Goal: Task Accomplishment & Management: Use online tool/utility

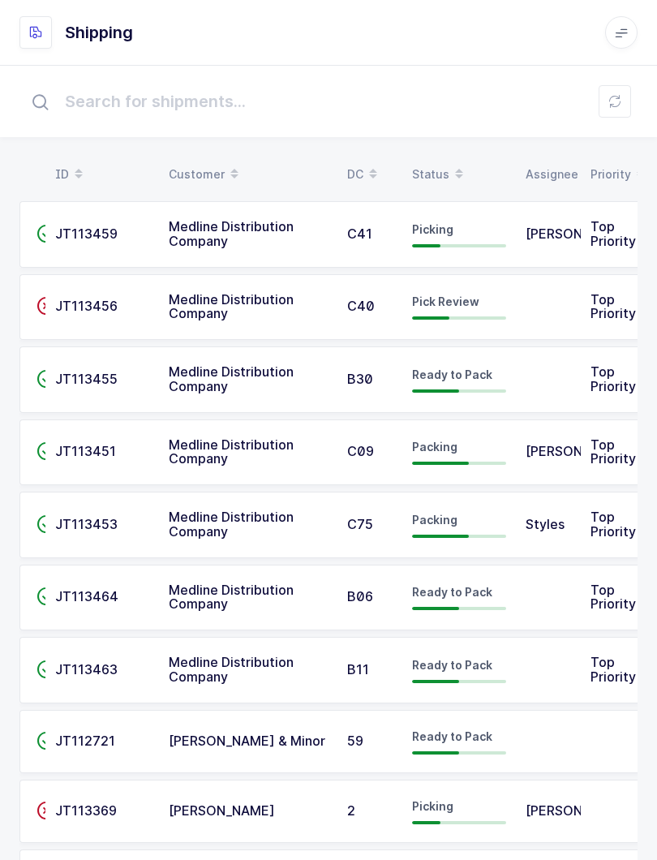
click at [444, 174] on div "Status" at bounding box center [459, 175] width 94 height 28
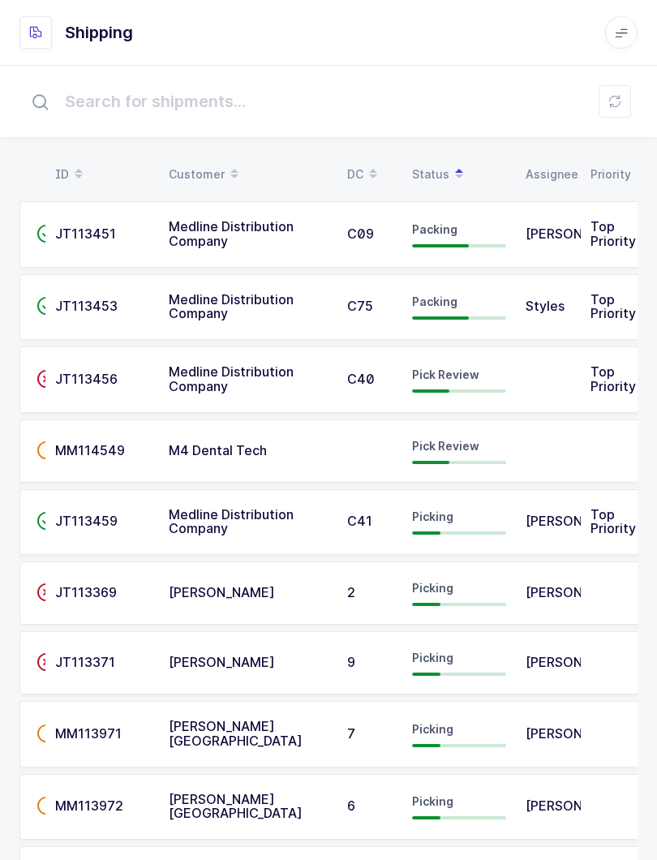
click at [606, 107] on button at bounding box center [615, 101] width 32 height 32
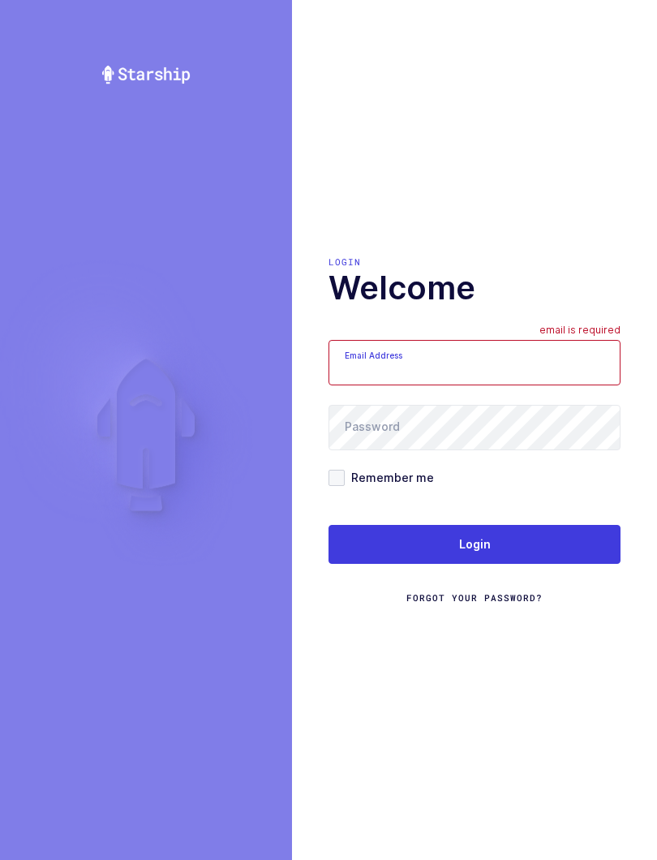
click at [636, 36] on div "Login Welcome Email Address email is required Password Remember me Login Forgot…" at bounding box center [474, 430] width 365 height 860
click at [434, 371] on input "Email Address" at bounding box center [475, 362] width 292 height 45
click at [388, 377] on input "Email Address" at bounding box center [475, 362] width 292 height 45
type input "mundo@janustrade.com"
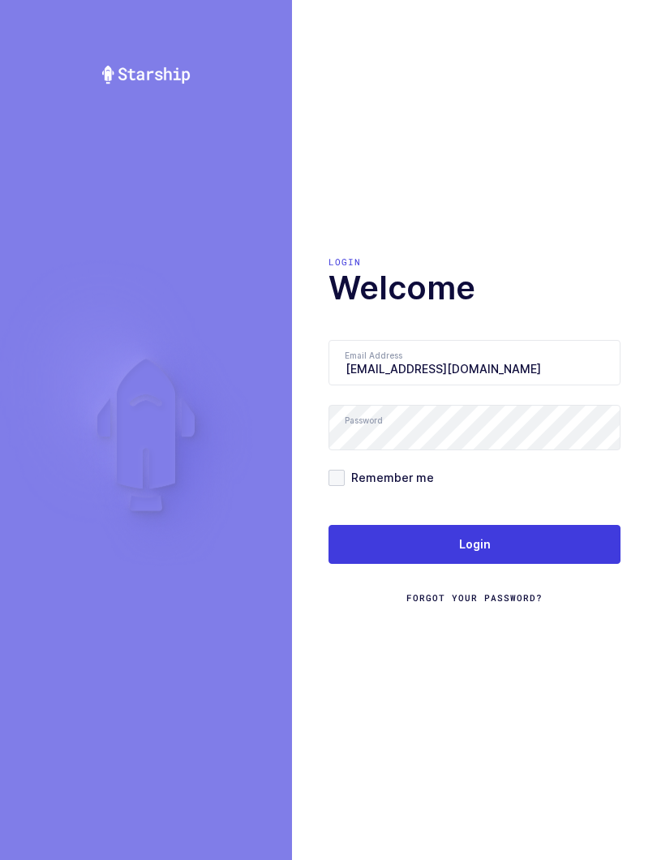
click at [485, 536] on button "Login" at bounding box center [475, 544] width 292 height 39
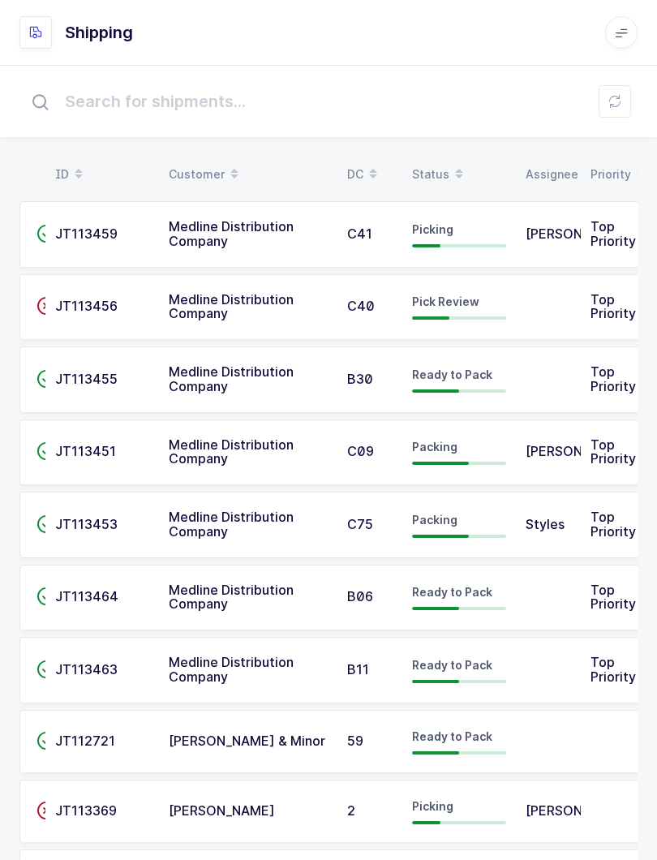
click at [440, 164] on div "Status" at bounding box center [459, 175] width 94 height 28
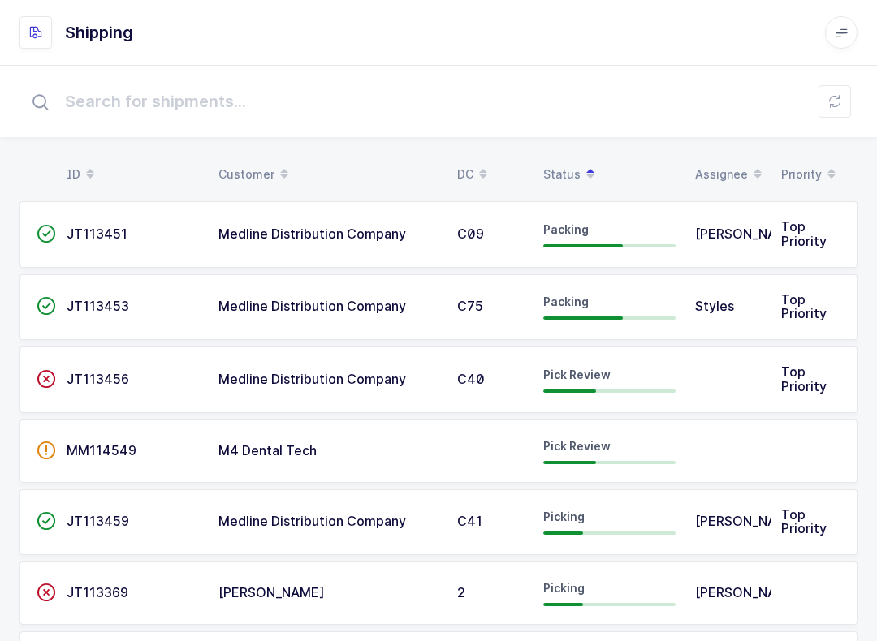
click at [600, 381] on div "Pick Review" at bounding box center [609, 380] width 132 height 26
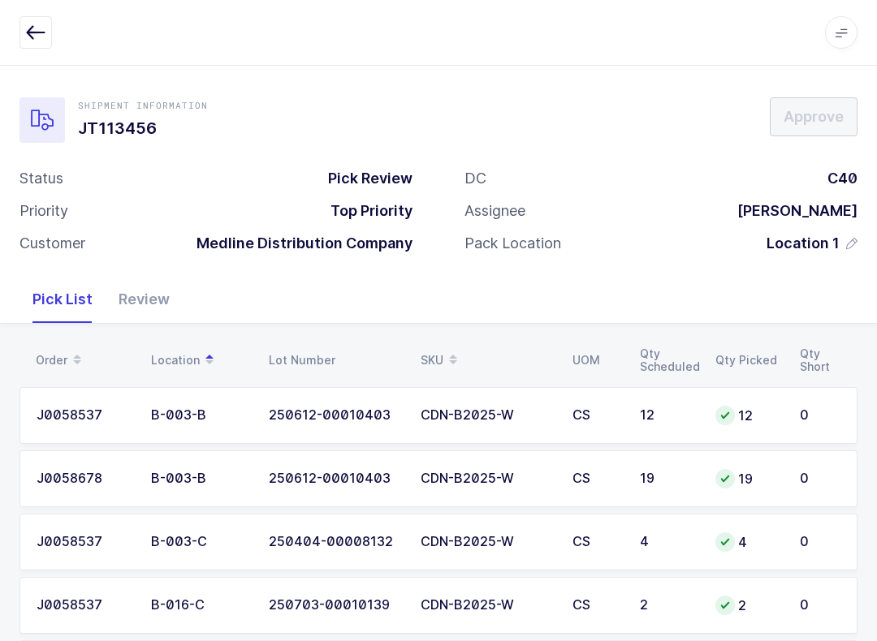
click at [445, 353] on span at bounding box center [452, 361] width 19 height 28
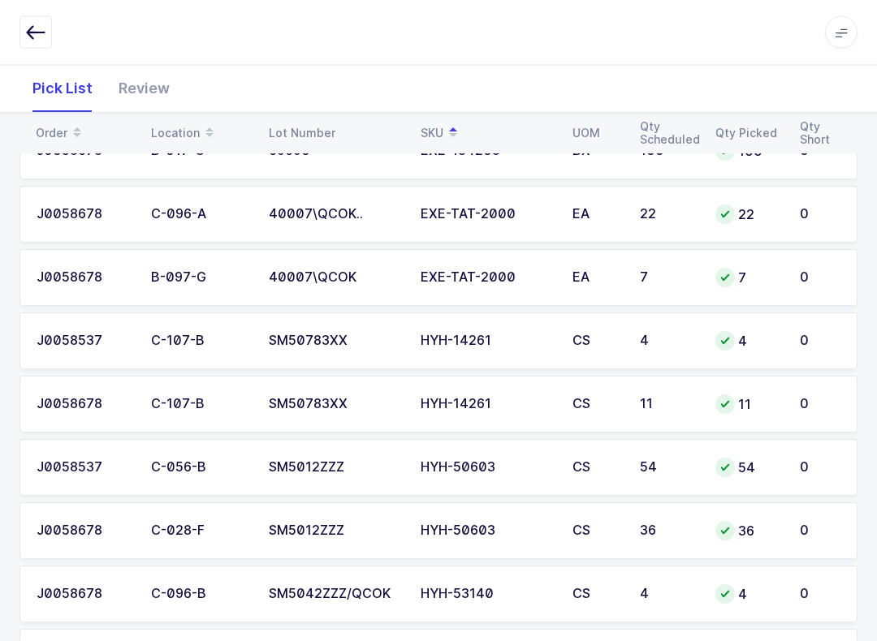
scroll to position [1485, 0]
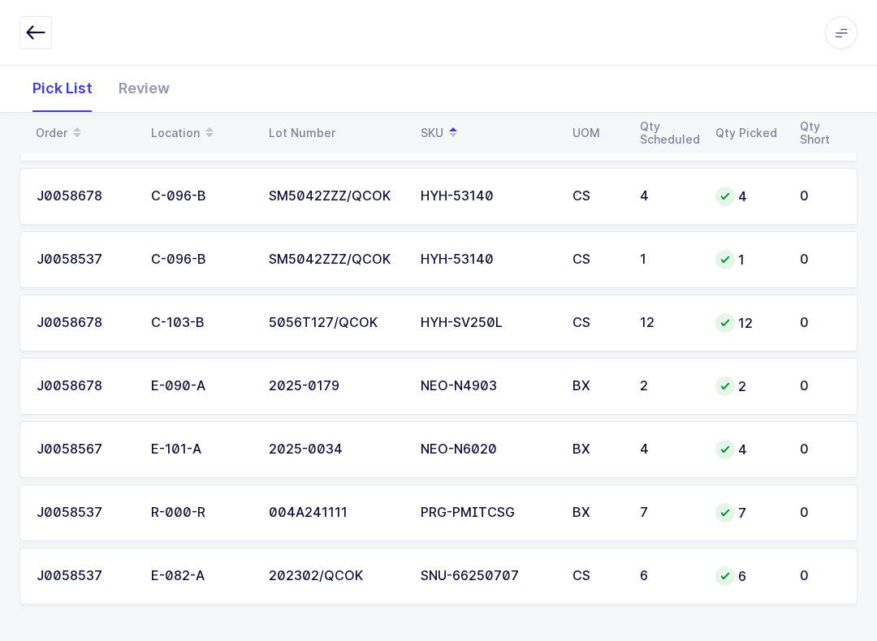
click at [145, 103] on div "Review" at bounding box center [144, 88] width 77 height 47
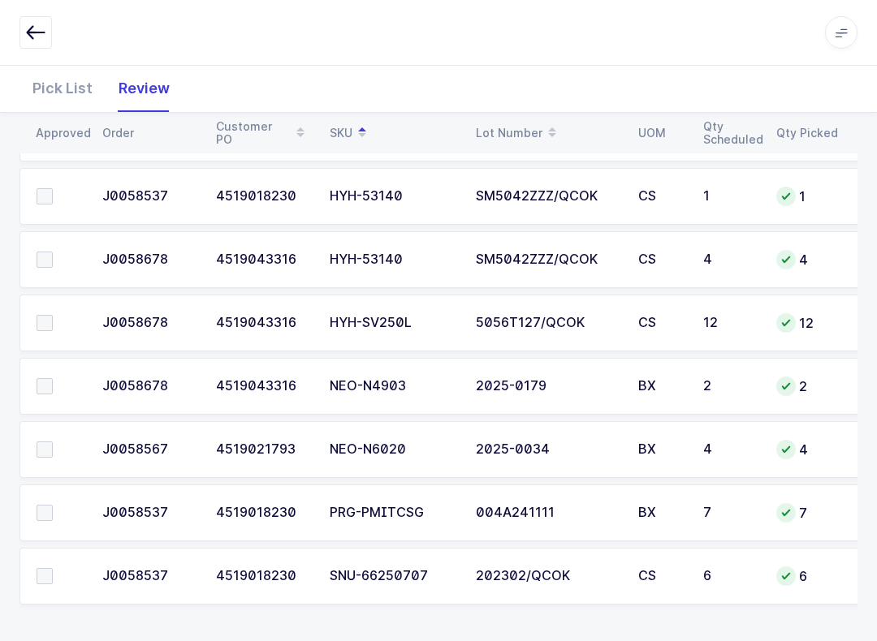
click at [42, 588] on td at bounding box center [55, 576] width 73 height 57
click at [37, 558] on td at bounding box center [55, 576] width 73 height 57
click at [52, 578] on span at bounding box center [45, 576] width 16 height 16
click at [53, 568] on input "checkbox" at bounding box center [53, 568] width 0 height 0
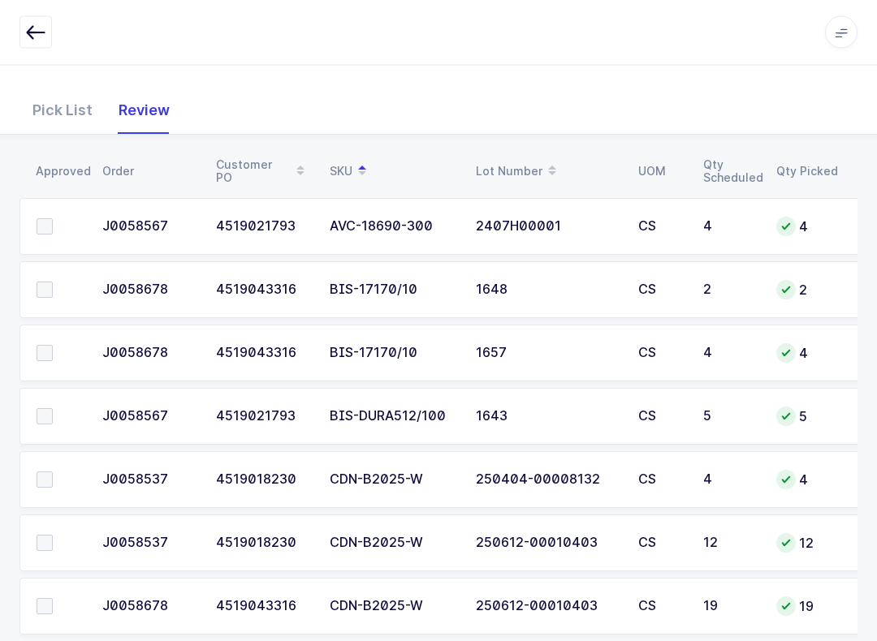
scroll to position [242, 0]
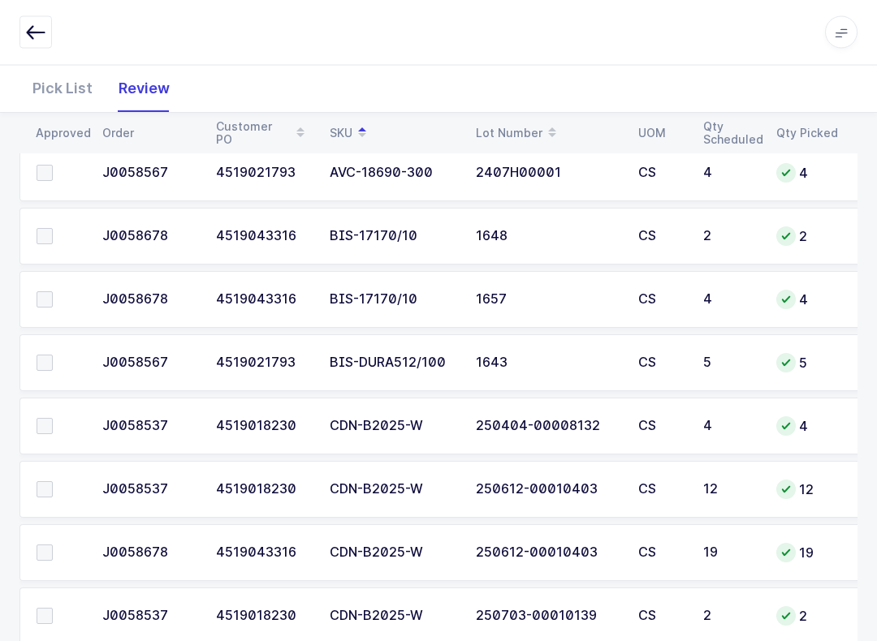
click at [50, 364] on span at bounding box center [45, 364] width 16 height 16
click at [53, 356] on input "checkbox" at bounding box center [53, 356] width 0 height 0
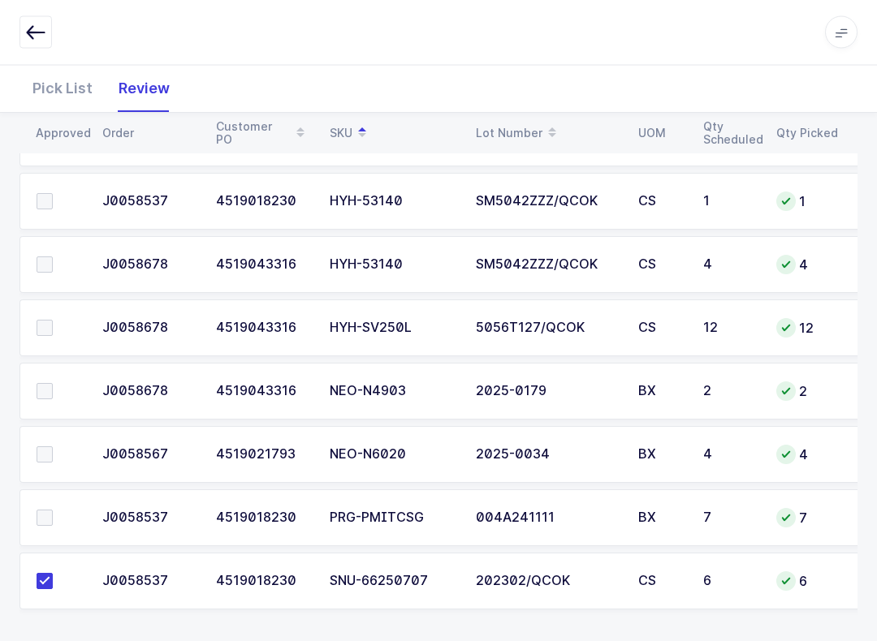
scroll to position [1438, 0]
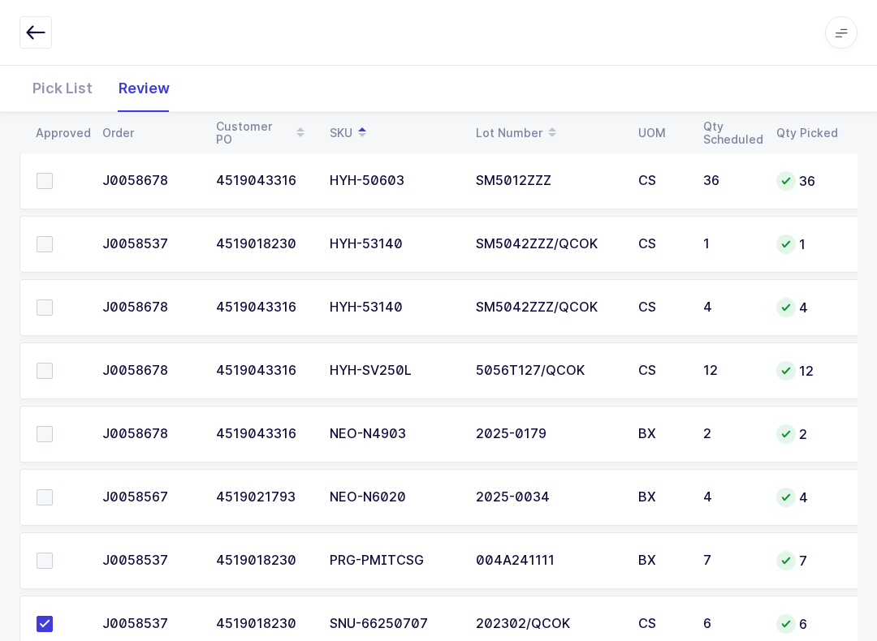
click at [45, 415] on td at bounding box center [55, 434] width 73 height 57
click at [45, 431] on span at bounding box center [45, 434] width 16 height 16
click at [53, 426] on input "checkbox" at bounding box center [53, 426] width 0 height 0
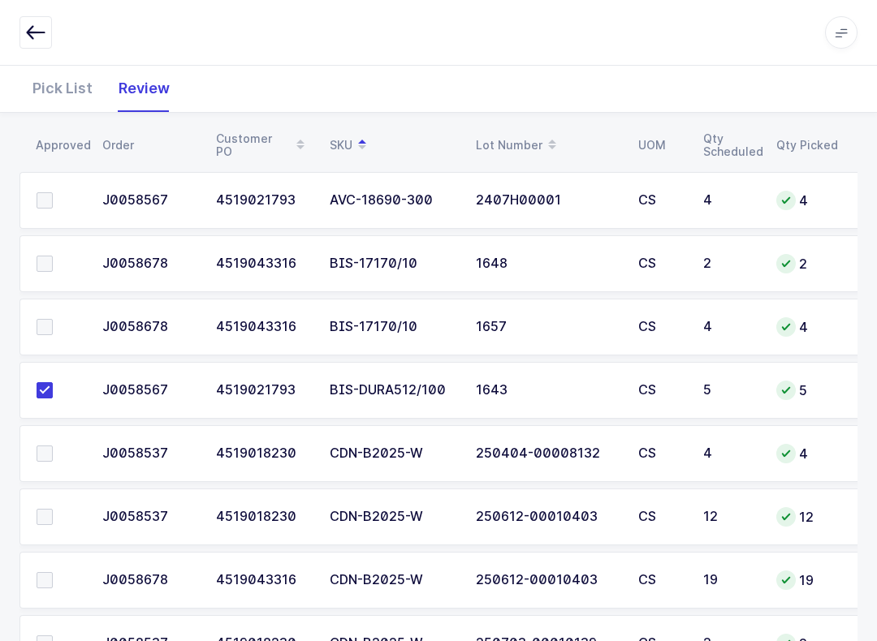
scroll to position [154, 0]
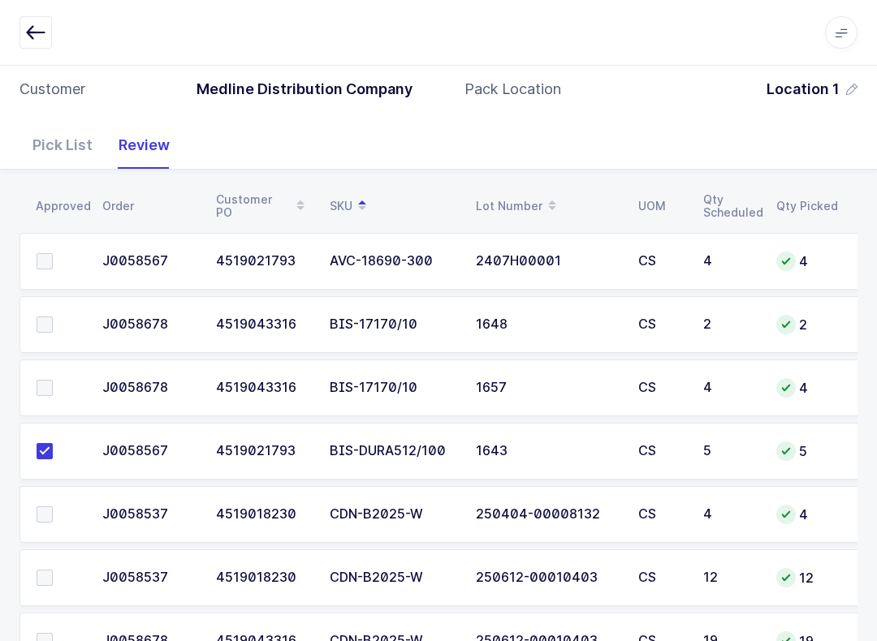
click at [50, 389] on span at bounding box center [45, 388] width 16 height 16
click at [53, 380] on input "checkbox" at bounding box center [53, 380] width 0 height 0
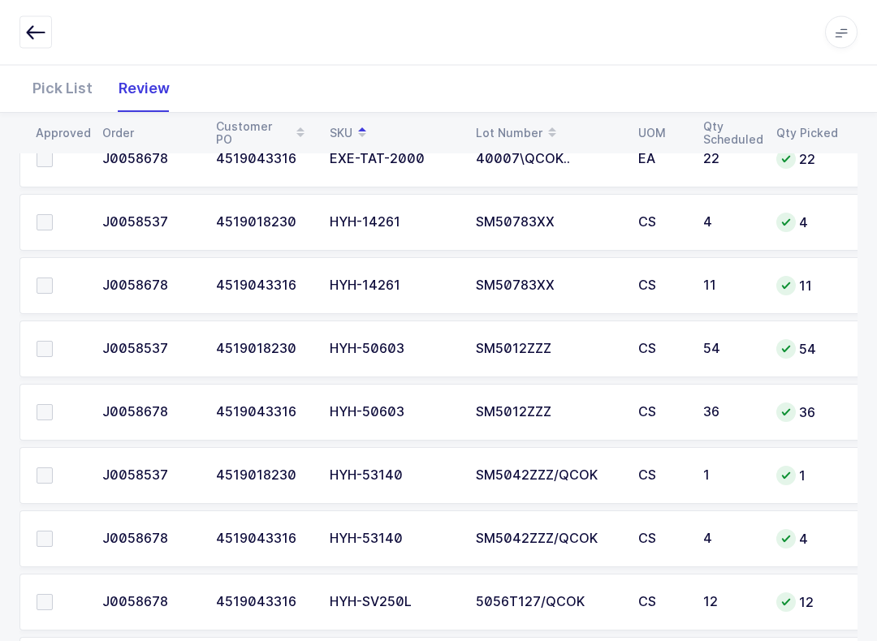
scroll to position [1178, 0]
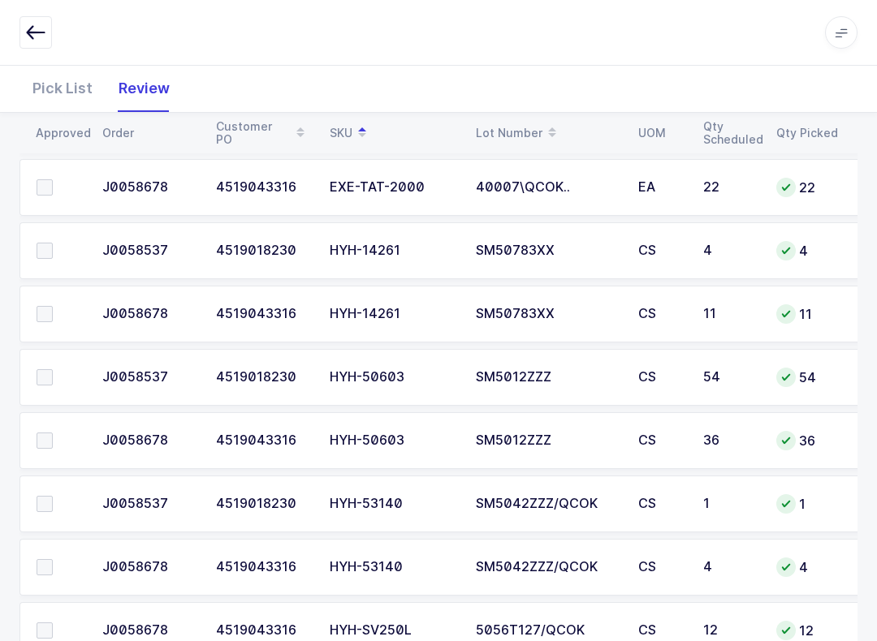
click at [50, 243] on span at bounding box center [45, 251] width 16 height 16
click at [53, 243] on input "checkbox" at bounding box center [53, 243] width 0 height 0
click at [38, 306] on span at bounding box center [45, 314] width 16 height 16
click at [53, 306] on input "checkbox" at bounding box center [53, 306] width 0 height 0
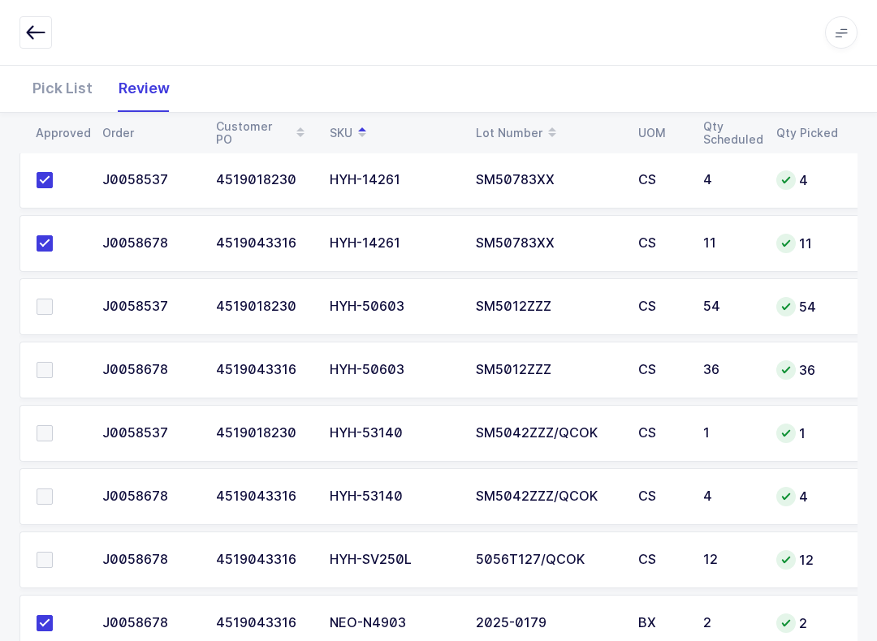
scroll to position [1485, 0]
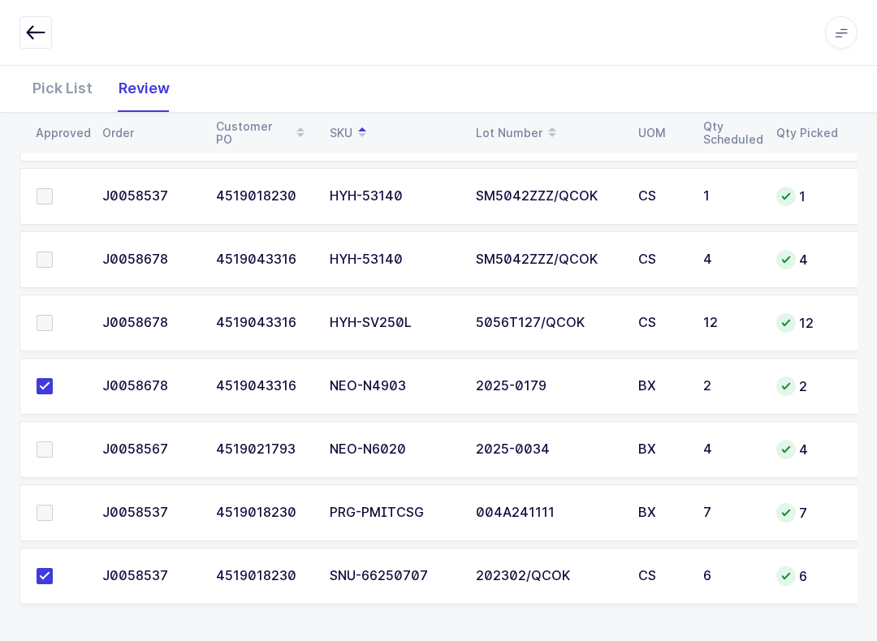
click at [44, 513] on span at bounding box center [45, 513] width 16 height 16
click at [53, 505] on input "checkbox" at bounding box center [53, 505] width 0 height 0
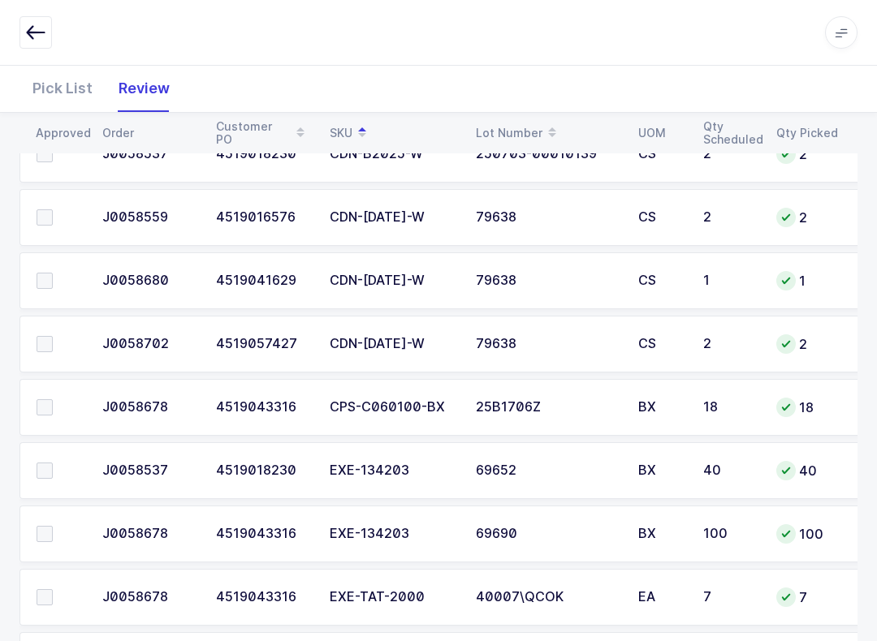
scroll to position [703, 0]
click at [56, 401] on label at bounding box center [60, 409] width 46 height 16
click at [53, 401] on input "checkbox" at bounding box center [53, 401] width 0 height 0
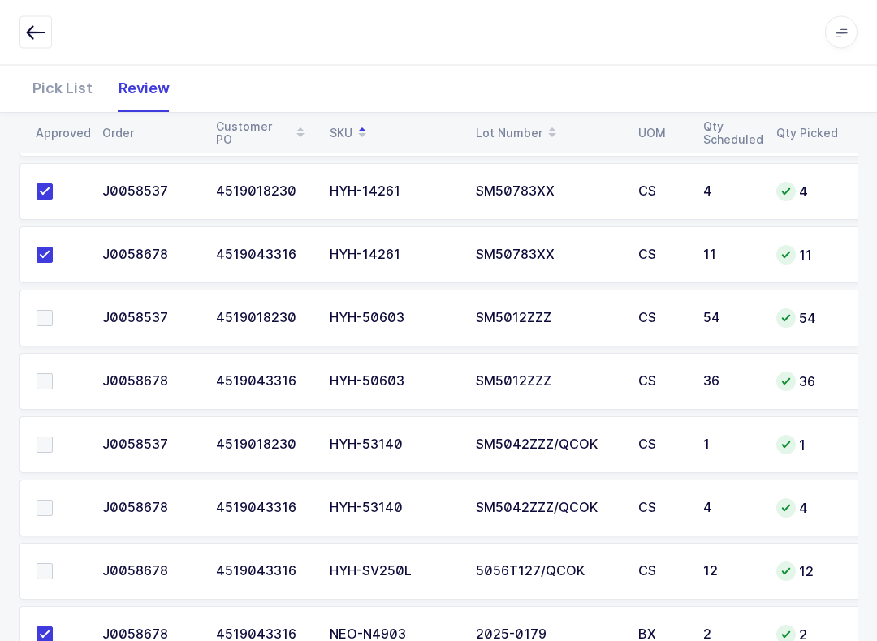
scroll to position [1243, 0]
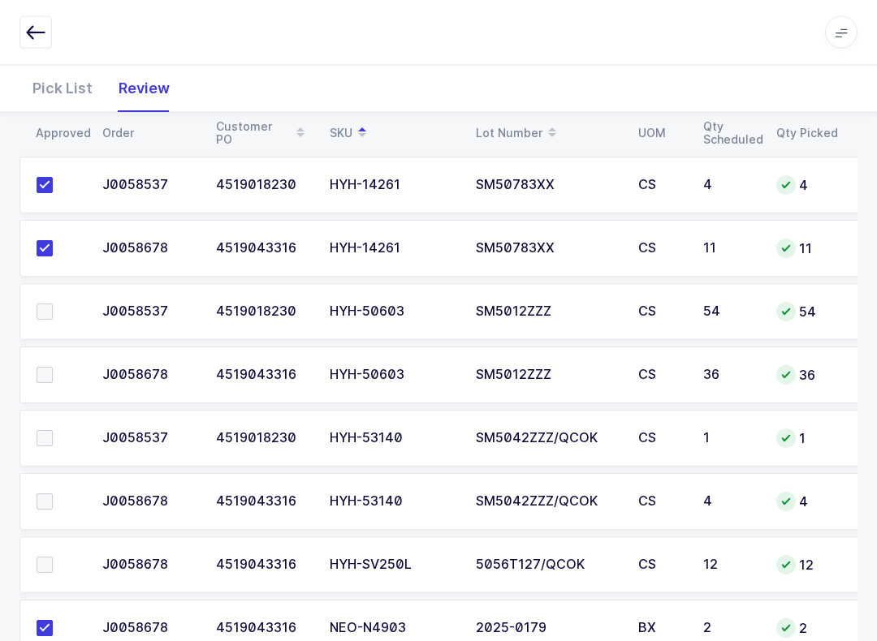
click at [47, 440] on span at bounding box center [45, 439] width 16 height 16
click at [53, 431] on input "checkbox" at bounding box center [53, 431] width 0 height 0
click at [41, 481] on td at bounding box center [55, 501] width 73 height 57
click at [54, 496] on label at bounding box center [60, 502] width 46 height 16
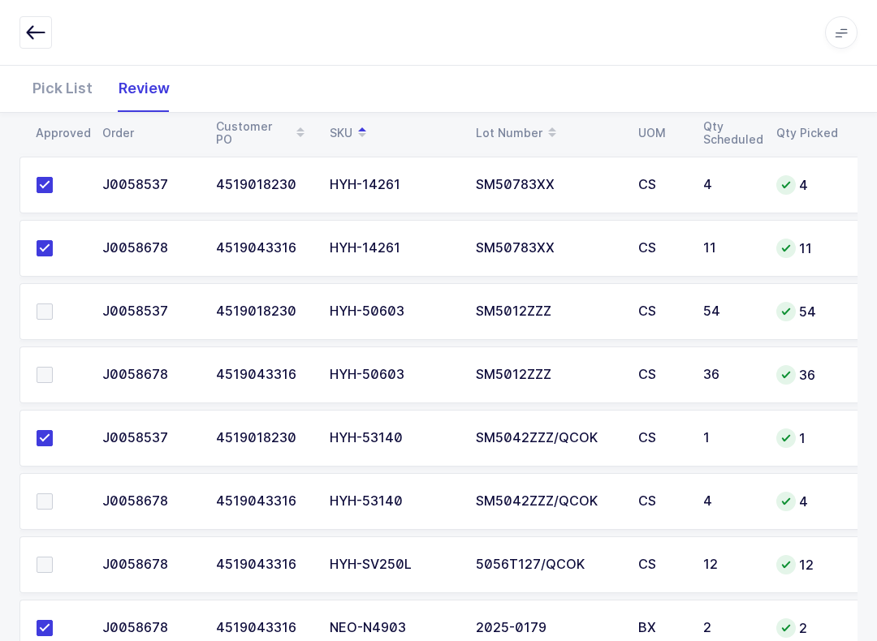
click at [53, 494] on input "checkbox" at bounding box center [53, 494] width 0 height 0
click at [56, 560] on label at bounding box center [60, 565] width 46 height 16
click at [53, 557] on input "checkbox" at bounding box center [53, 557] width 0 height 0
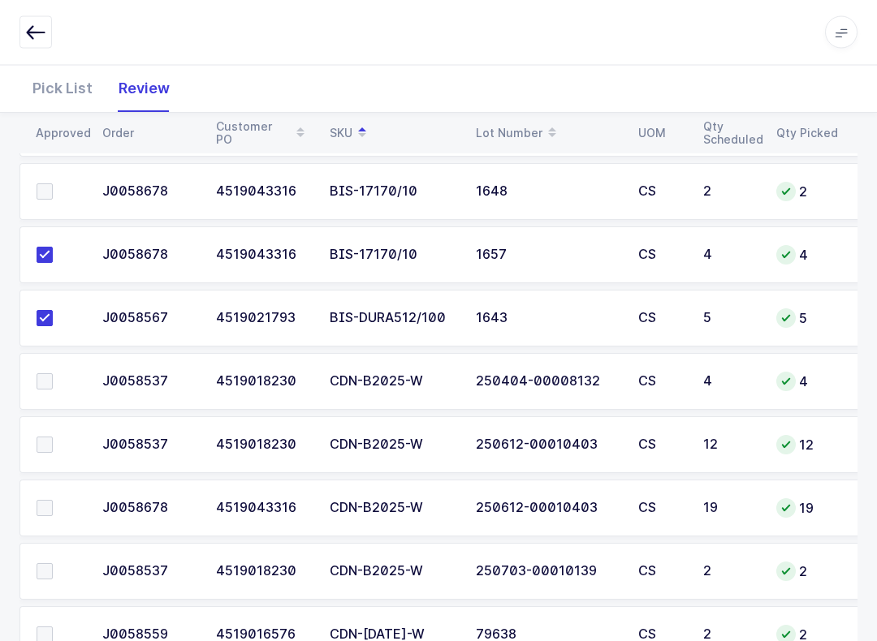
scroll to position [248, 0]
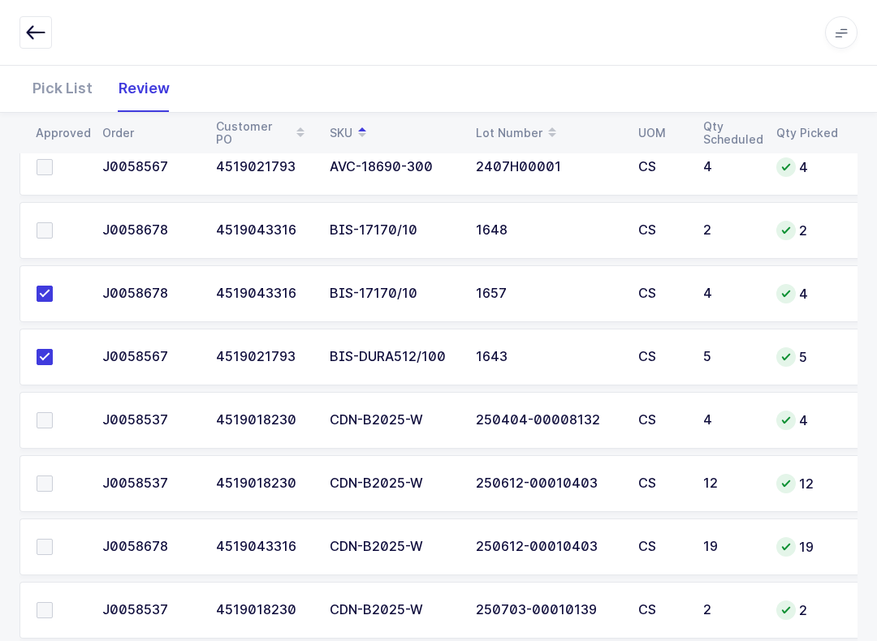
click at [51, 225] on span at bounding box center [45, 230] width 16 height 16
click at [53, 222] on input "checkbox" at bounding box center [53, 222] width 0 height 0
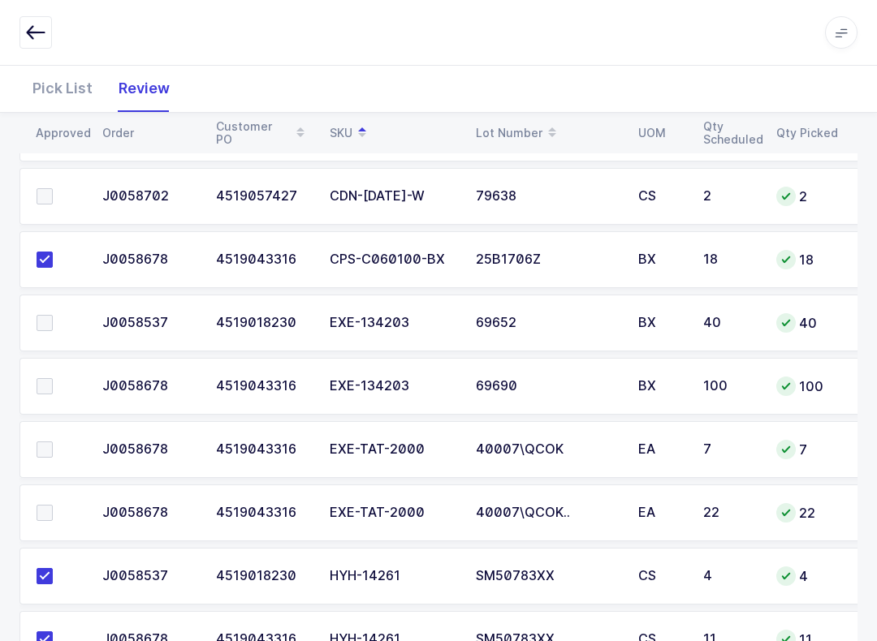
scroll to position [934, 0]
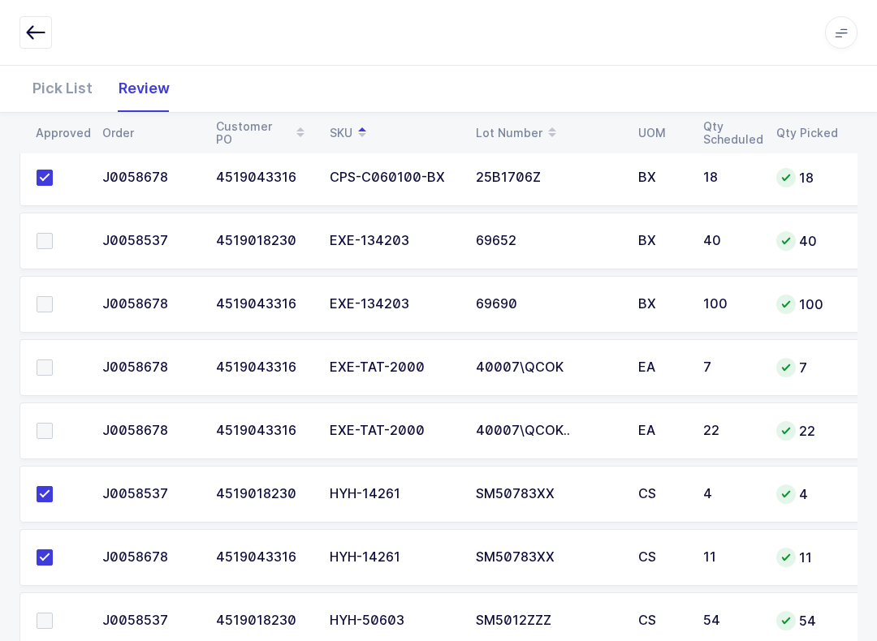
click at [53, 354] on td at bounding box center [55, 367] width 73 height 57
click at [48, 407] on td at bounding box center [55, 431] width 73 height 57
click at [48, 423] on span at bounding box center [45, 431] width 16 height 16
click at [53, 423] on input "checkbox" at bounding box center [53, 423] width 0 height 0
click at [49, 361] on span at bounding box center [45, 368] width 16 height 16
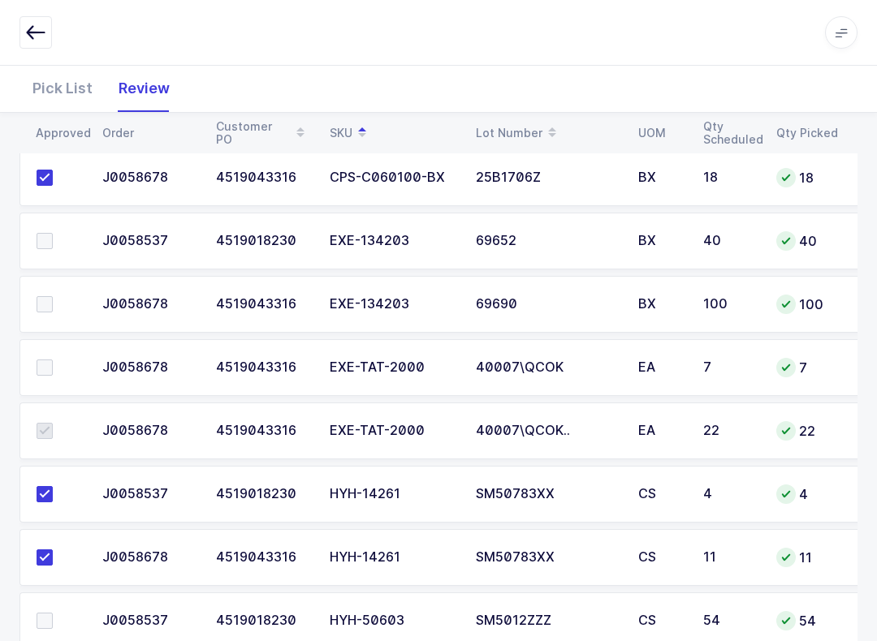
click at [53, 360] on input "checkbox" at bounding box center [53, 360] width 0 height 0
click at [50, 304] on span at bounding box center [45, 304] width 16 height 16
click at [53, 296] on input "checkbox" at bounding box center [53, 296] width 0 height 0
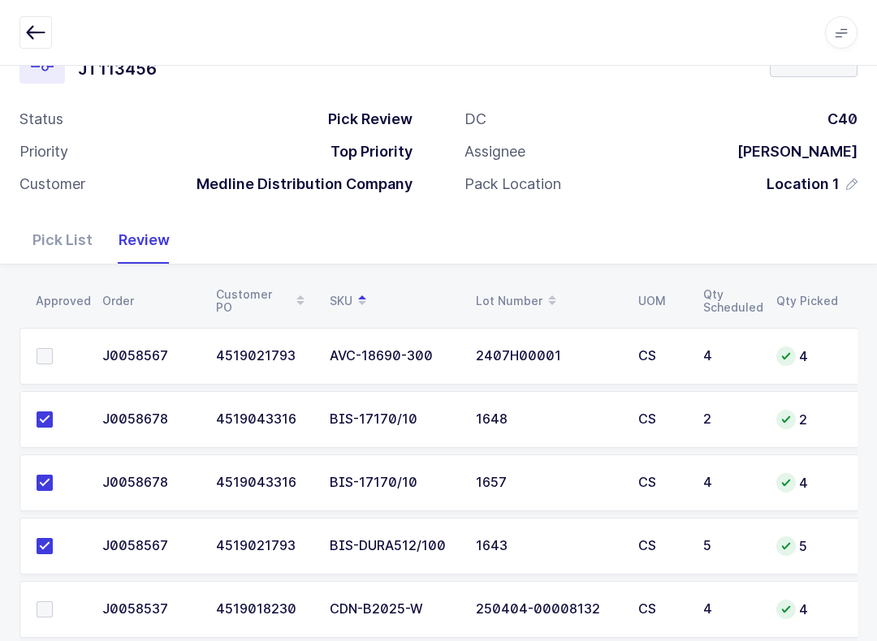
scroll to position [41, 0]
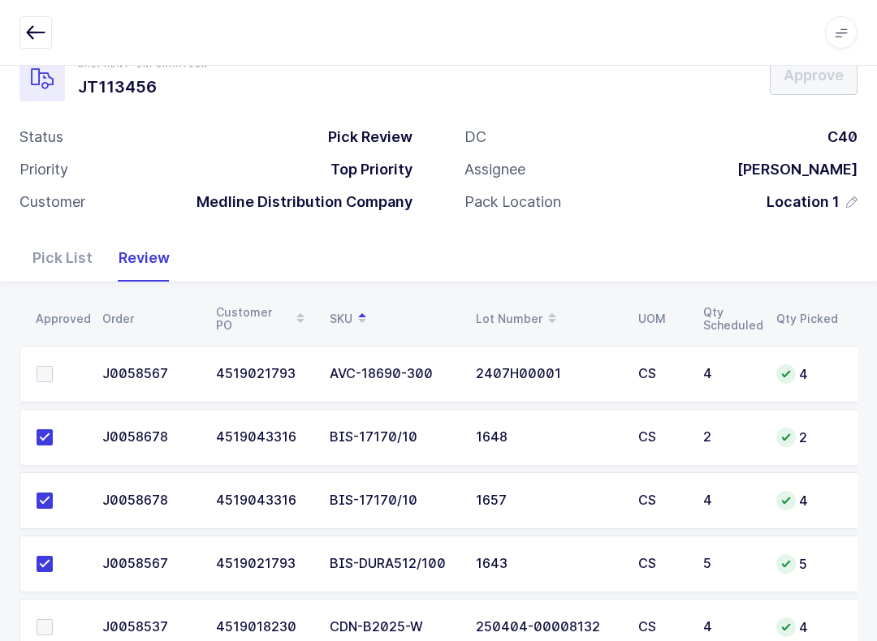
click at [49, 372] on span at bounding box center [45, 374] width 16 height 16
click at [53, 366] on input "checkbox" at bounding box center [53, 366] width 0 height 0
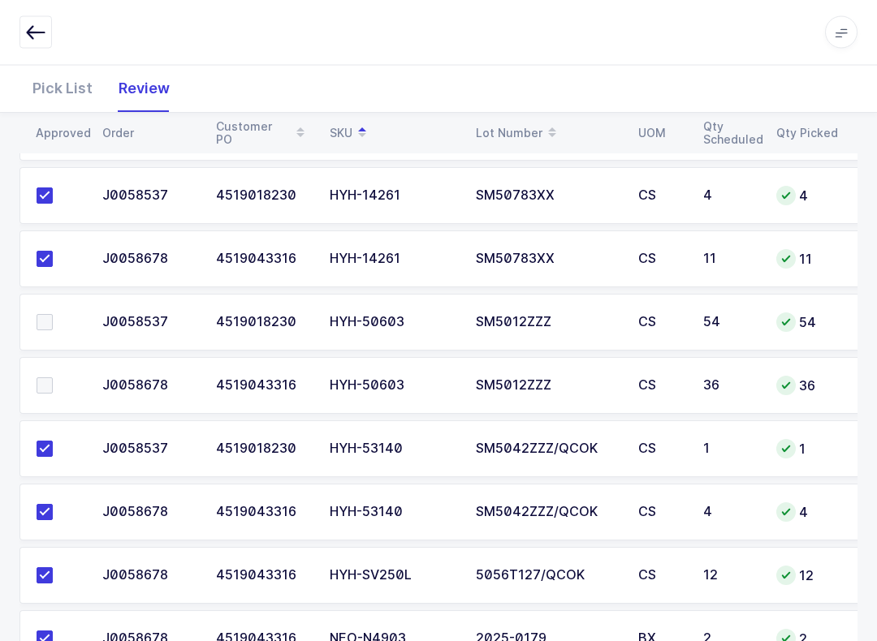
scroll to position [1261, 0]
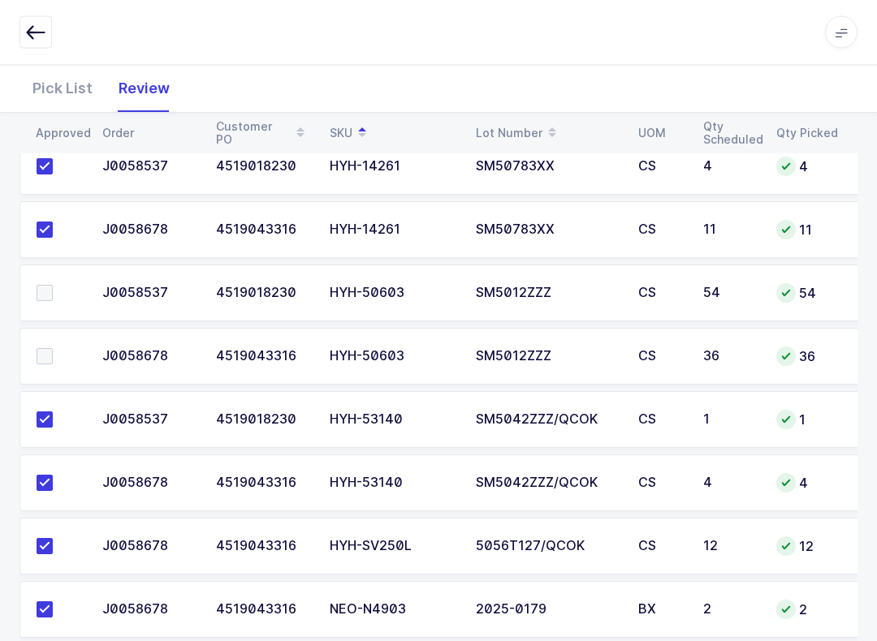
click at [56, 294] on label at bounding box center [60, 294] width 46 height 16
click at [53, 286] on input "checkbox" at bounding box center [53, 286] width 0 height 0
click at [44, 356] on span at bounding box center [45, 356] width 16 height 16
click at [53, 348] on input "checkbox" at bounding box center [53, 348] width 0 height 0
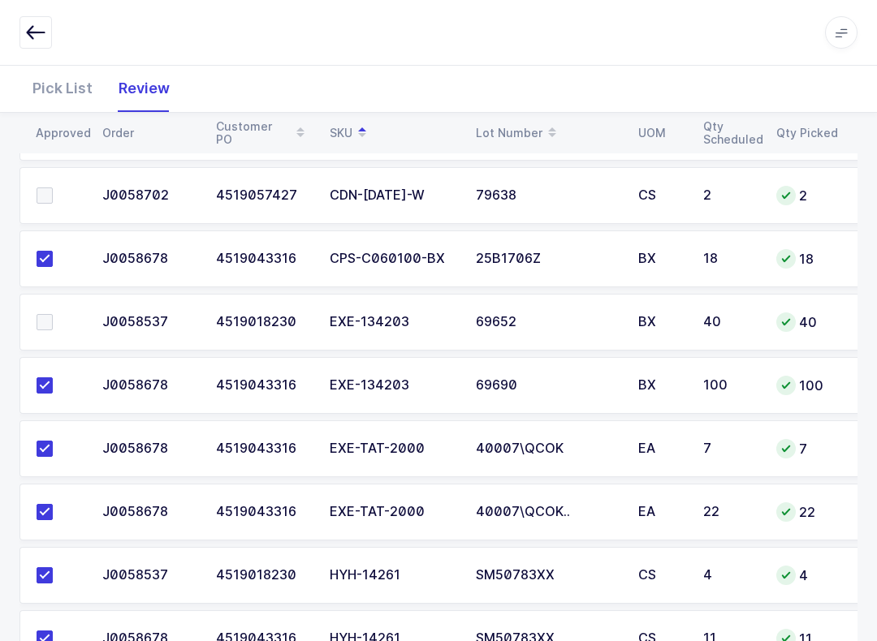
scroll to position [835, 0]
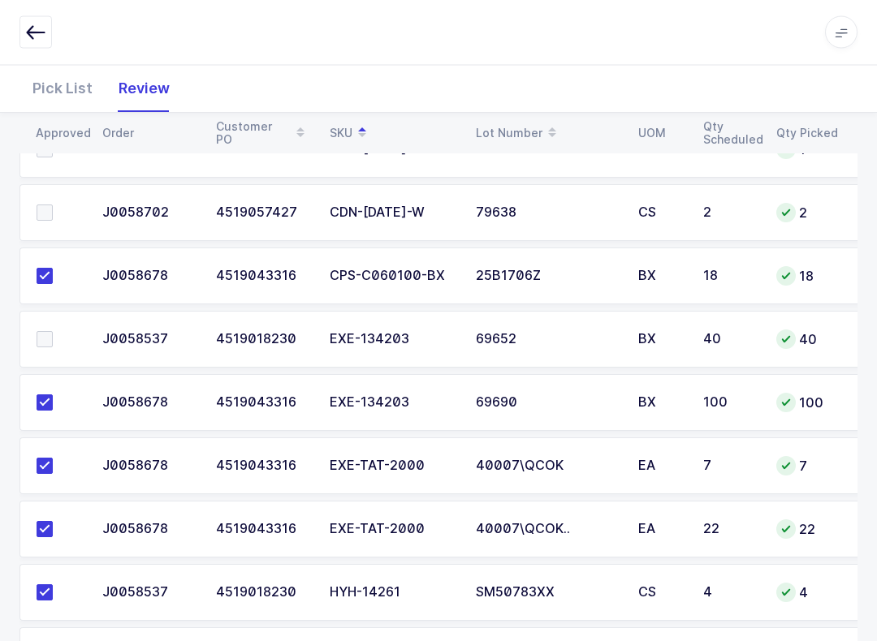
click at [57, 332] on label at bounding box center [60, 340] width 46 height 16
click at [53, 332] on input "checkbox" at bounding box center [53, 332] width 0 height 0
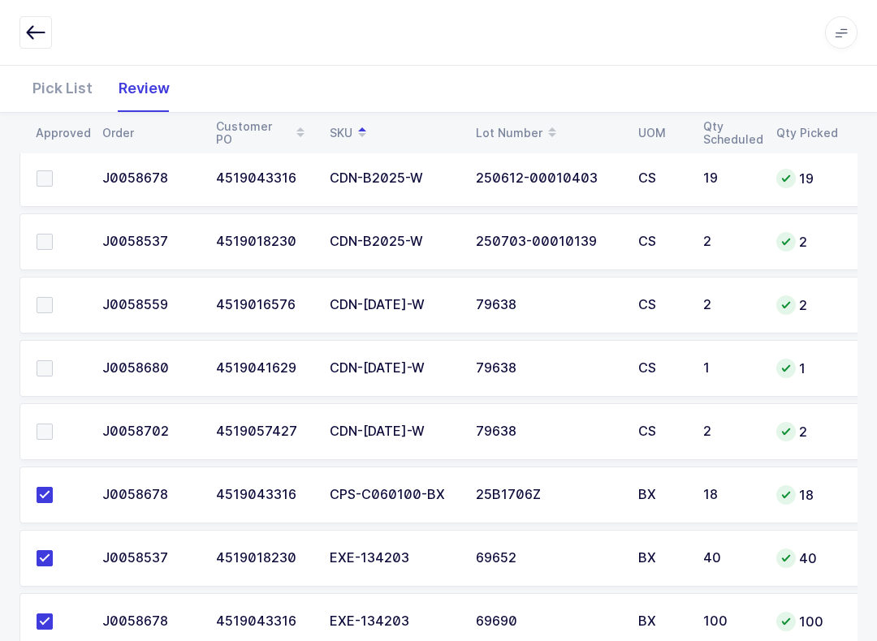
scroll to position [612, 0]
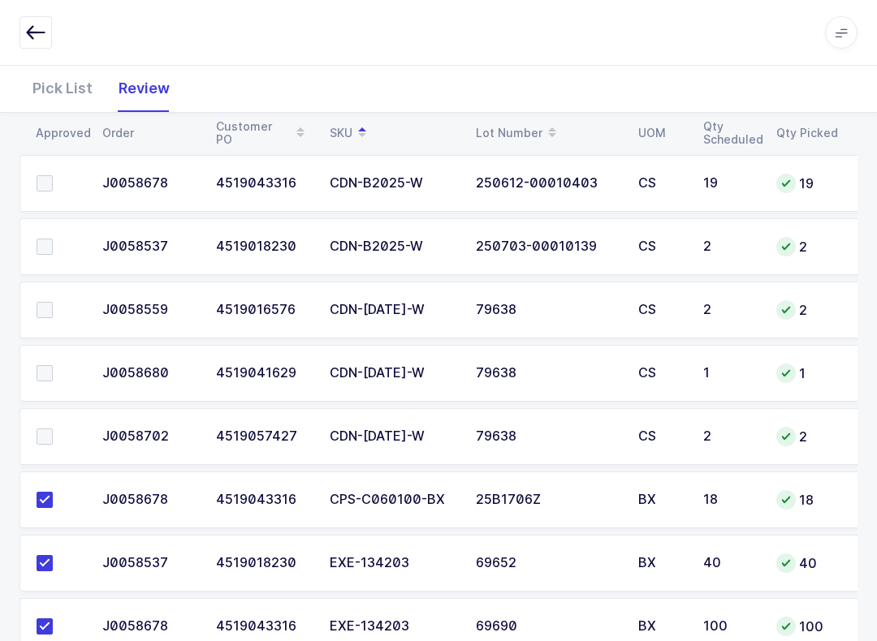
click at [54, 303] on label at bounding box center [60, 310] width 46 height 16
click at [53, 302] on input "checkbox" at bounding box center [53, 302] width 0 height 0
click at [42, 432] on span at bounding box center [45, 437] width 16 height 16
click at [53, 429] on input "checkbox" at bounding box center [53, 429] width 0 height 0
click at [42, 378] on span at bounding box center [45, 373] width 16 height 16
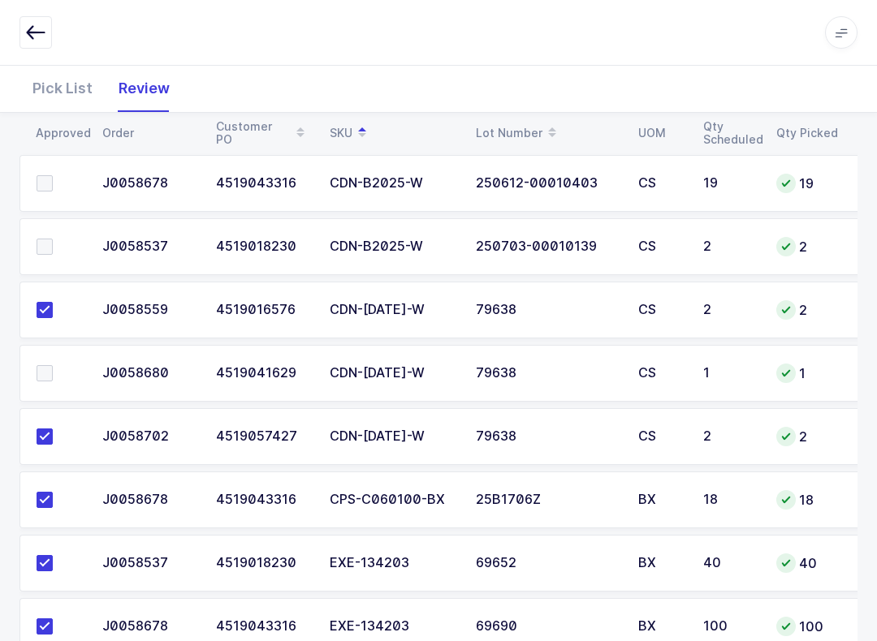
click at [53, 365] on input "checkbox" at bounding box center [53, 365] width 0 height 0
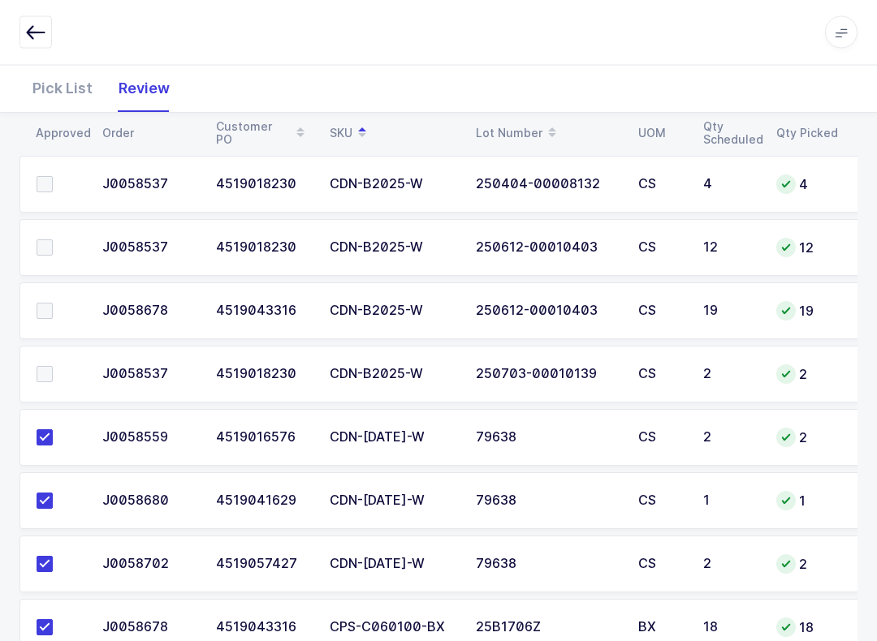
scroll to position [472, 0]
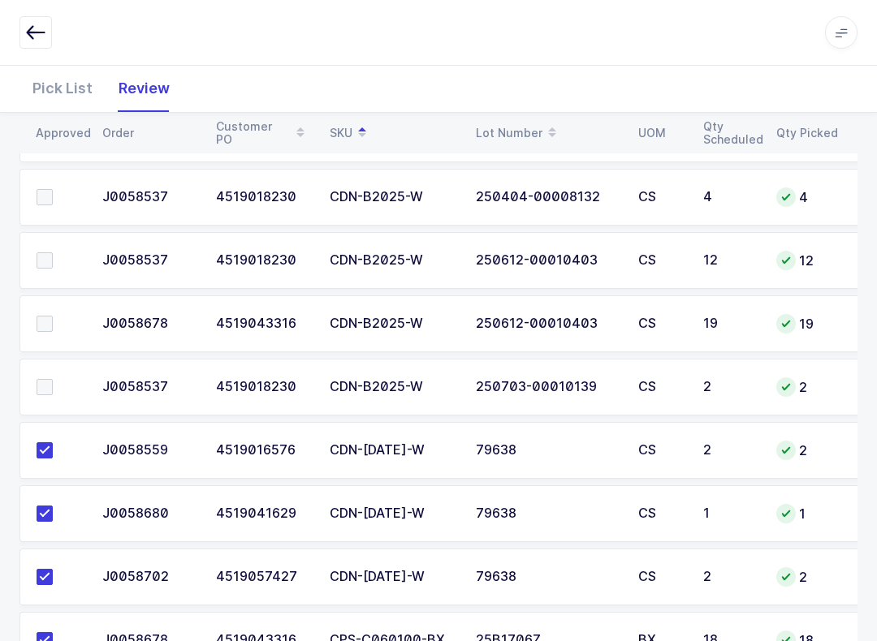
click at [657, 394] on td "2" at bounding box center [729, 387] width 73 height 57
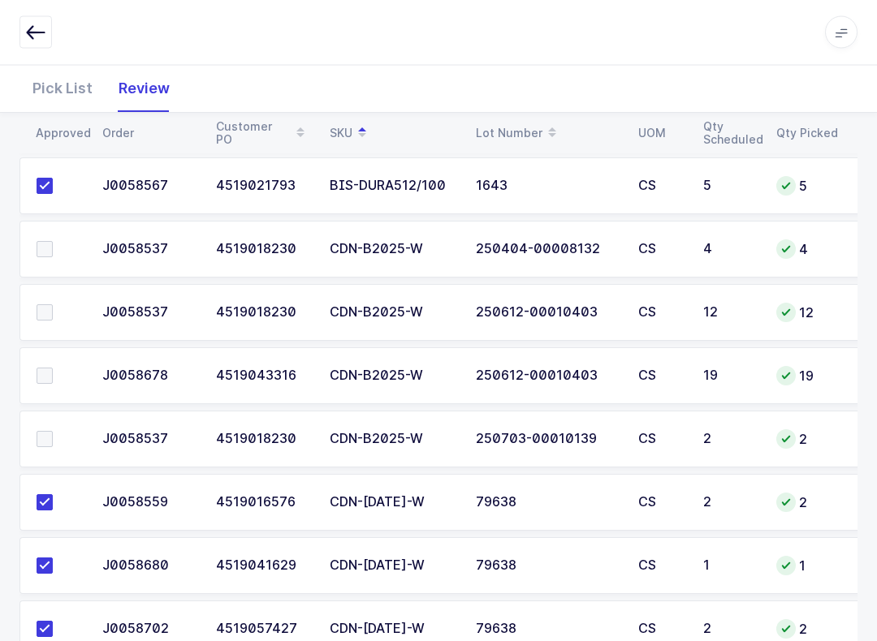
scroll to position [412, 0]
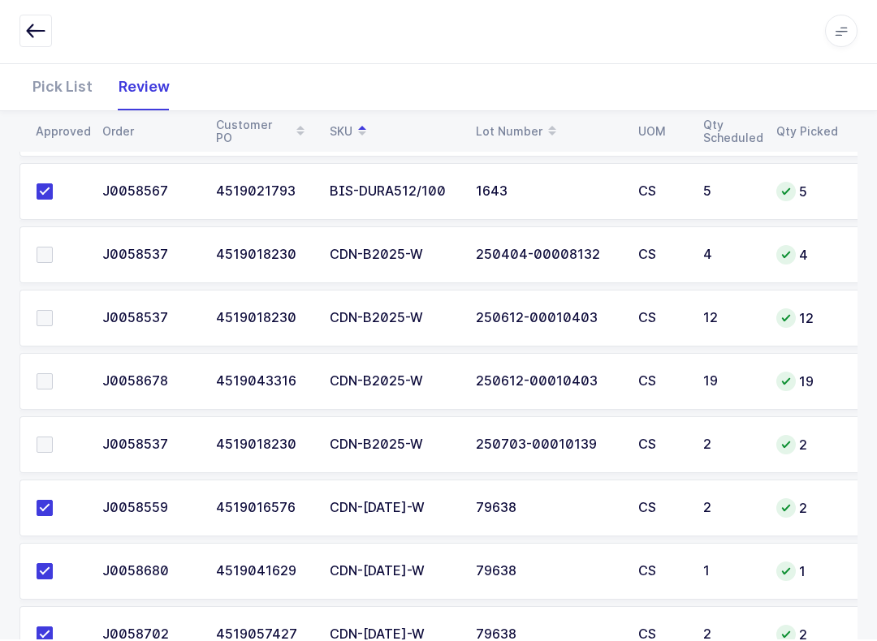
click at [37, 257] on span at bounding box center [45, 256] width 16 height 16
click at [53, 248] on input "checkbox" at bounding box center [53, 248] width 0 height 0
click at [44, 448] on span at bounding box center [45, 445] width 16 height 16
click at [53, 437] on input "checkbox" at bounding box center [53, 437] width 0 height 0
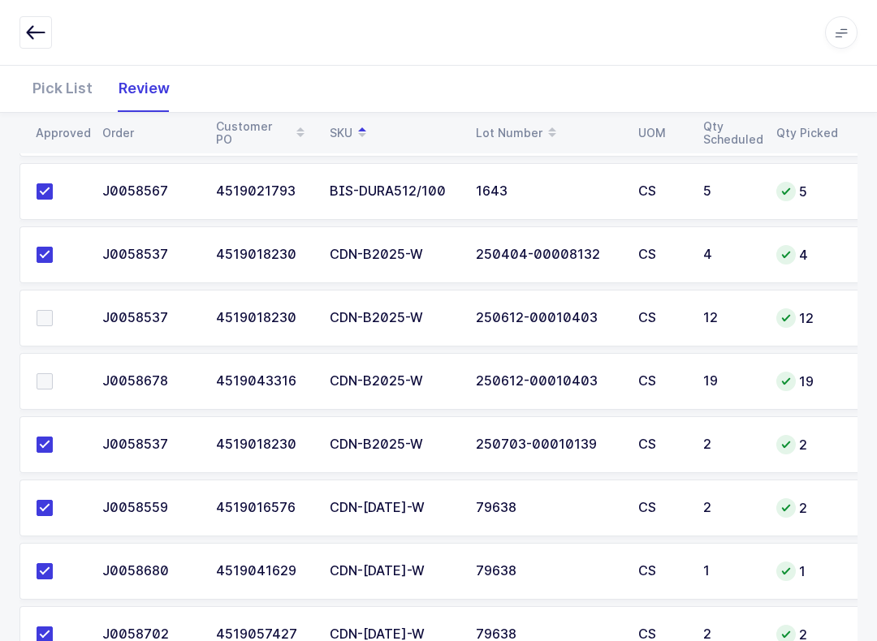
click at [51, 321] on span at bounding box center [45, 318] width 16 height 16
click at [53, 310] on input "checkbox" at bounding box center [53, 310] width 0 height 0
click at [50, 373] on span at bounding box center [45, 381] width 16 height 16
click at [53, 373] on input "checkbox" at bounding box center [53, 373] width 0 height 0
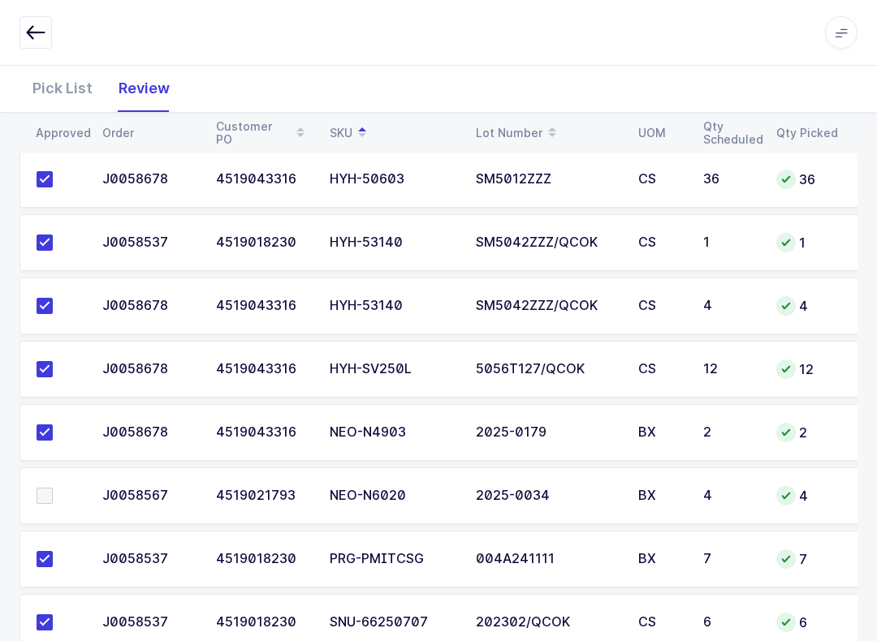
scroll to position [1485, 0]
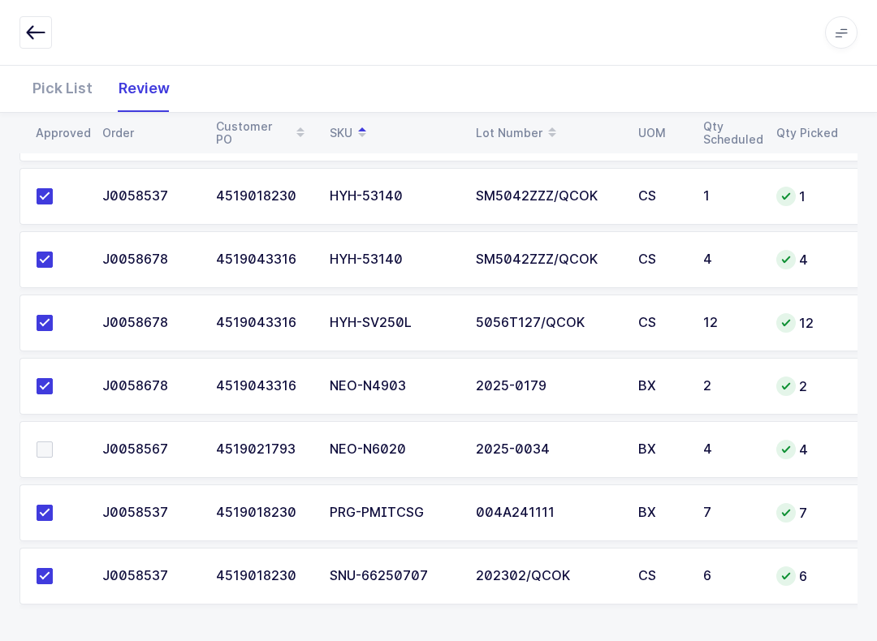
click at [46, 442] on span at bounding box center [45, 450] width 16 height 16
click at [53, 442] on input "checkbox" at bounding box center [53, 442] width 0 height 0
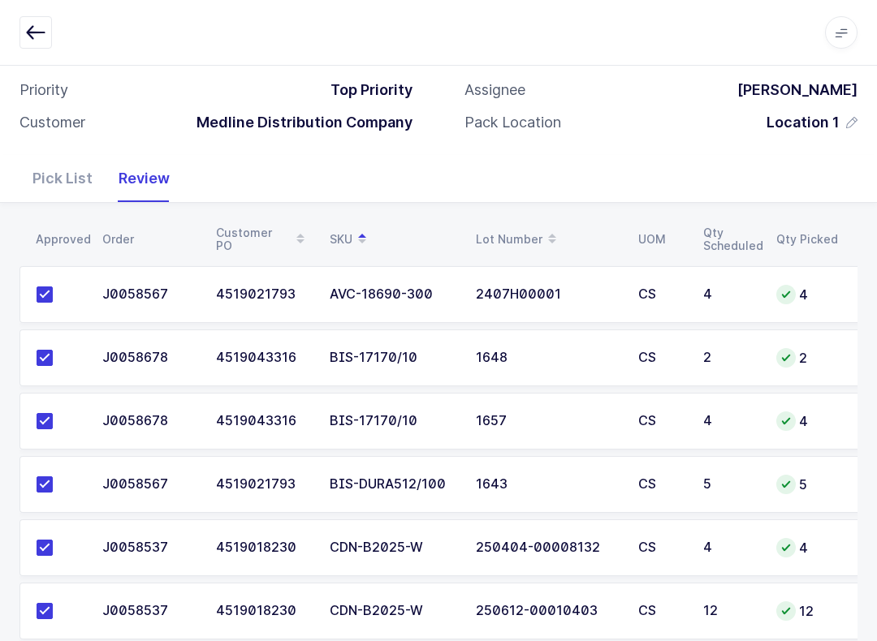
scroll to position [0, 0]
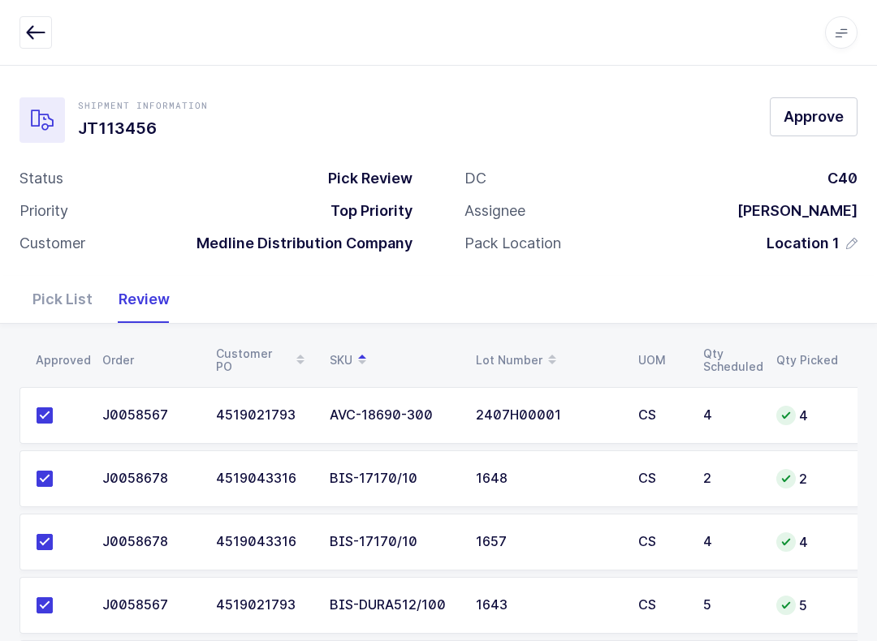
click at [657, 110] on span "Approve" at bounding box center [813, 116] width 60 height 20
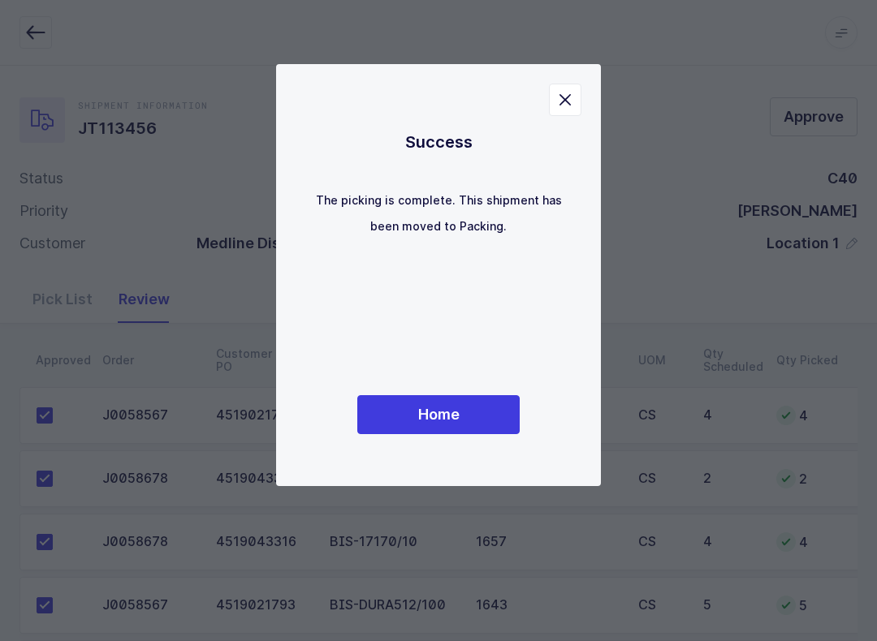
click at [480, 387] on div "Success The picking is complete. This shipment has been moved to Packing. Home" at bounding box center [438, 275] width 260 height 357
click at [468, 414] on button "Home" at bounding box center [438, 414] width 162 height 39
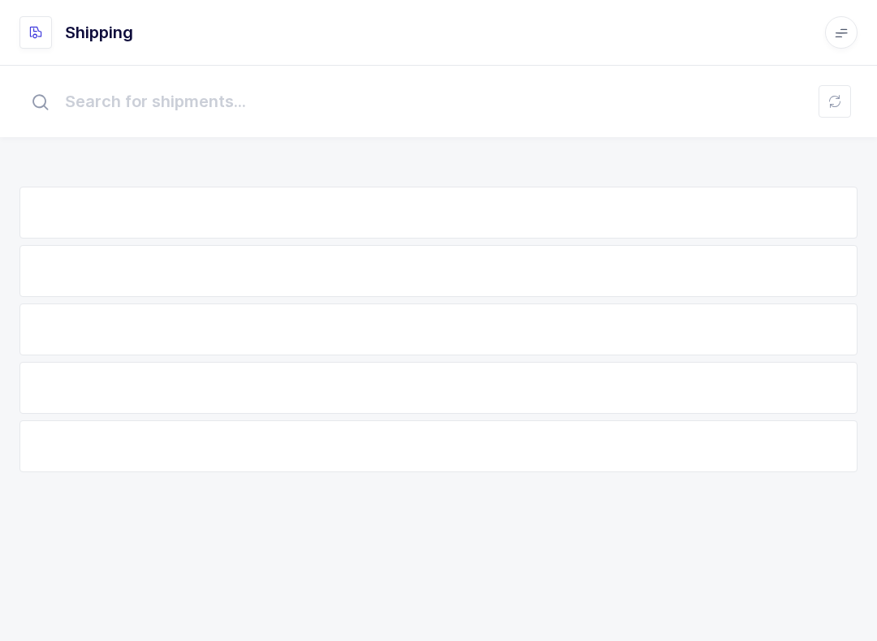
scroll to position [196, 0]
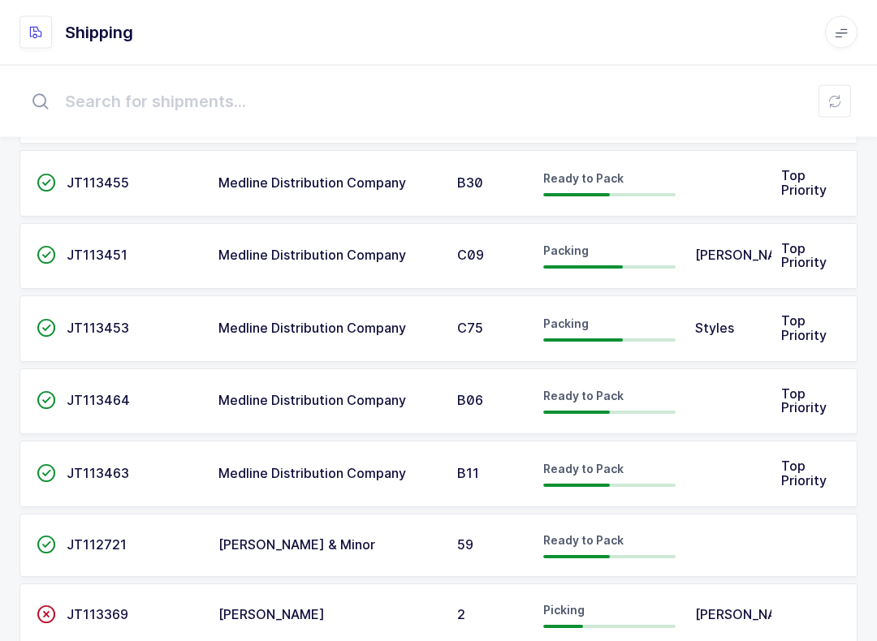
click at [657, 93] on button at bounding box center [834, 101] width 32 height 32
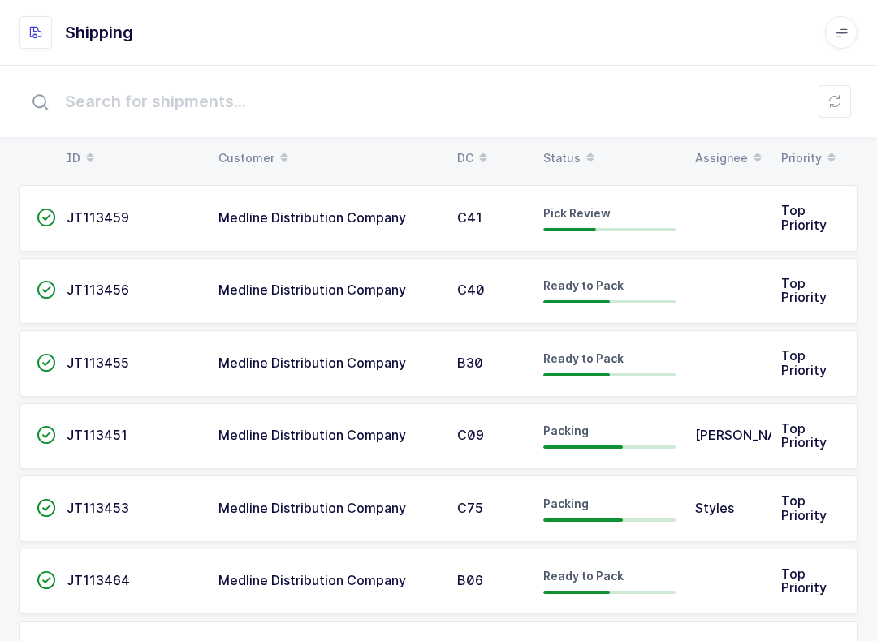
click at [571, 148] on div "Status" at bounding box center [609, 158] width 132 height 28
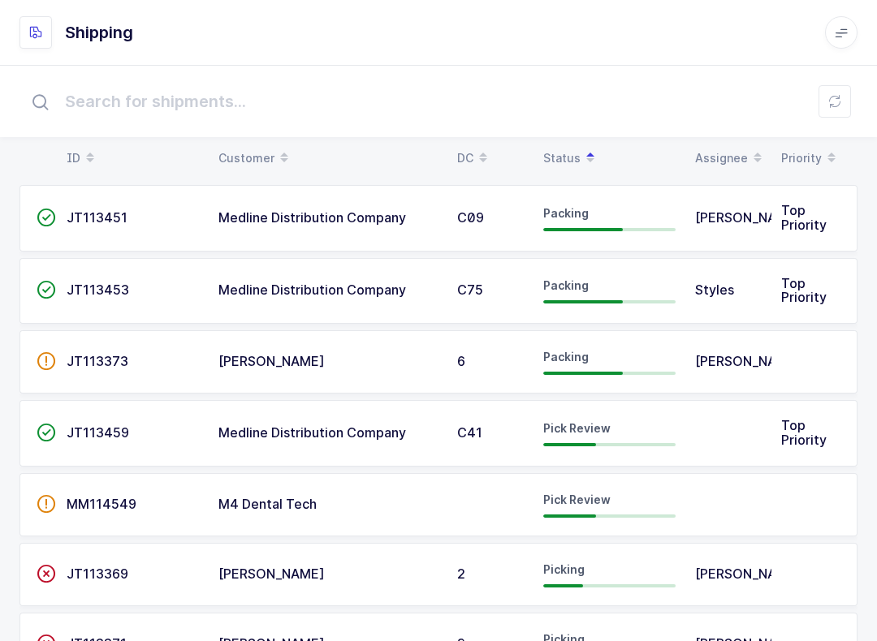
click at [545, 425] on span "Pick Review" at bounding box center [576, 428] width 67 height 14
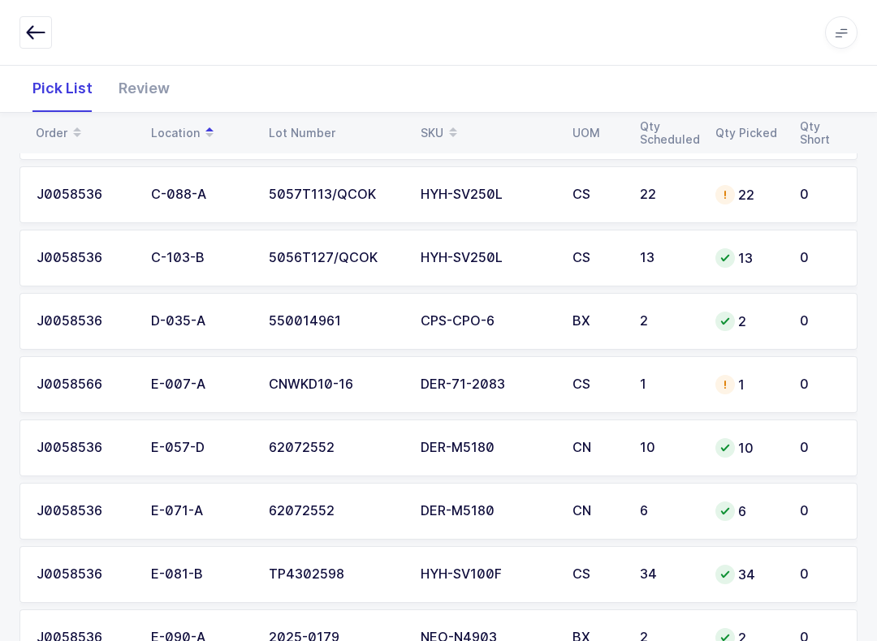
scroll to position [550, 0]
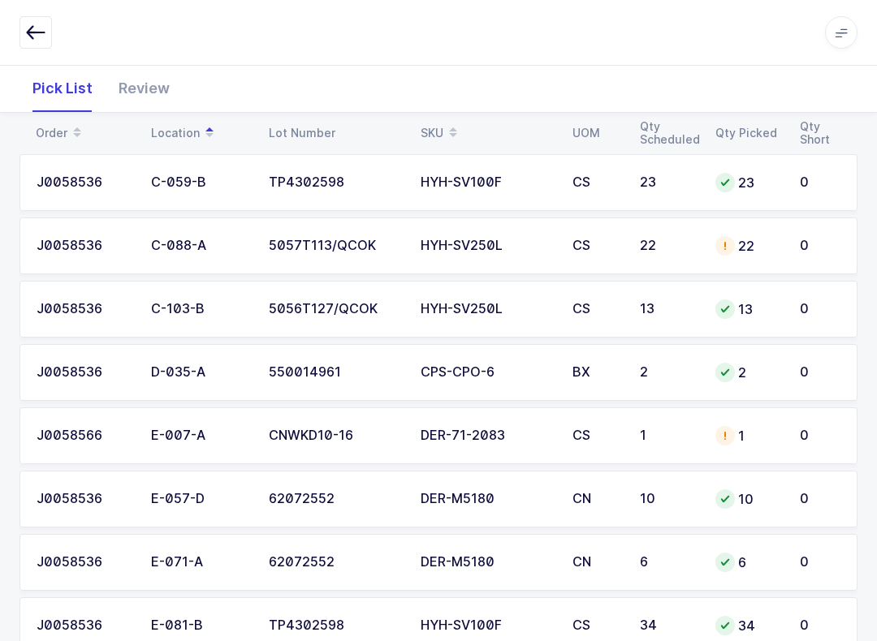
click at [157, 84] on div "Review" at bounding box center [144, 88] width 77 height 47
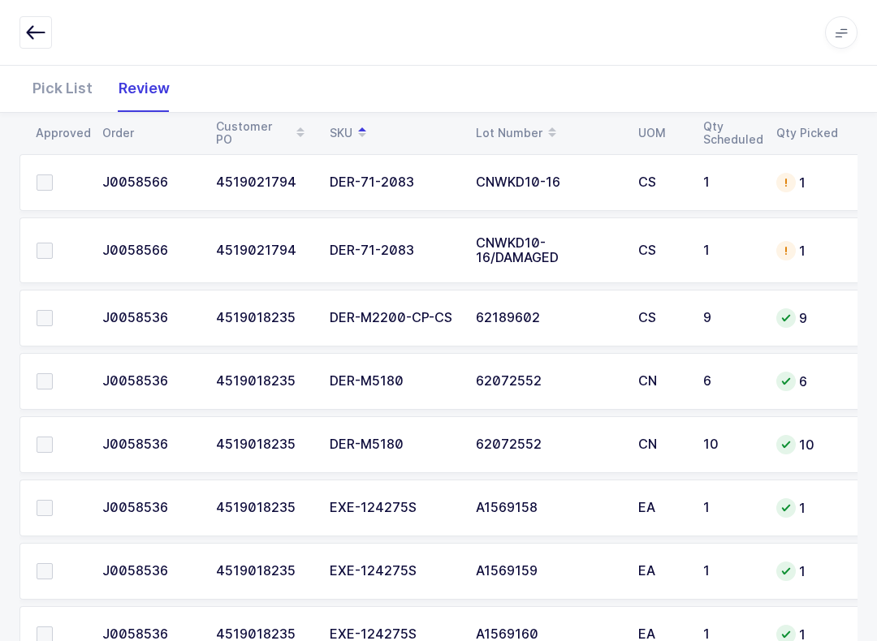
click at [46, 444] on span at bounding box center [45, 445] width 16 height 16
click at [53, 437] on input "checkbox" at bounding box center [53, 437] width 0 height 0
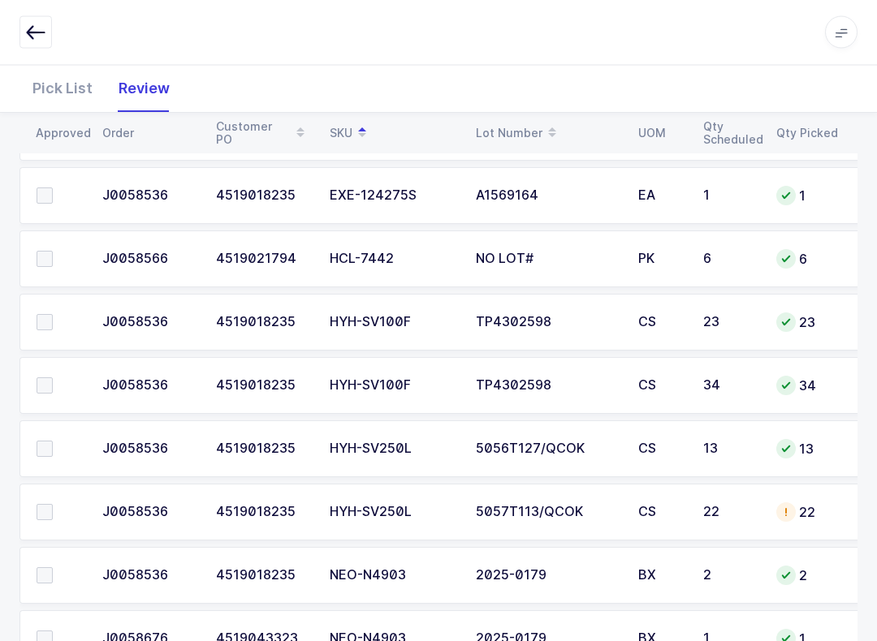
scroll to position [1304, 0]
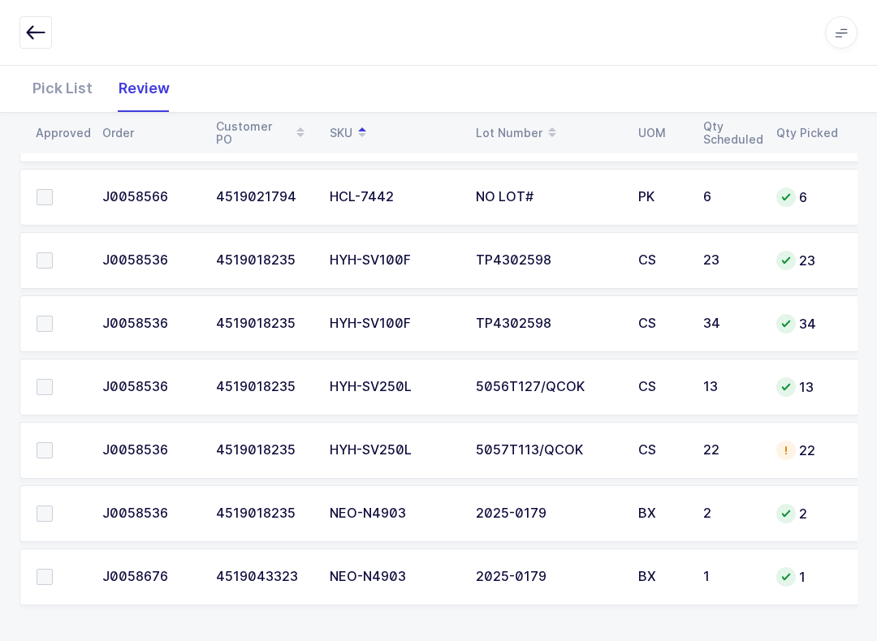
click at [65, 498] on td at bounding box center [55, 513] width 73 height 57
click at [52, 554] on td at bounding box center [55, 577] width 73 height 57
click at [28, 509] on td at bounding box center [55, 513] width 73 height 57
click at [50, 580] on span at bounding box center [45, 577] width 16 height 16
click at [53, 569] on input "checkbox" at bounding box center [53, 569] width 0 height 0
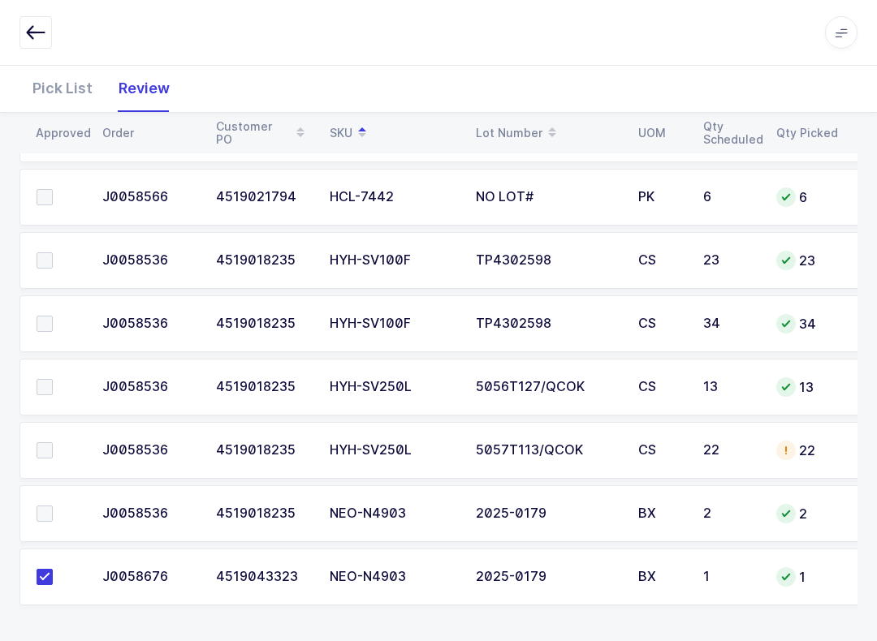
click at [54, 506] on label at bounding box center [60, 514] width 46 height 16
click at [53, 506] on input "checkbox" at bounding box center [53, 506] width 0 height 0
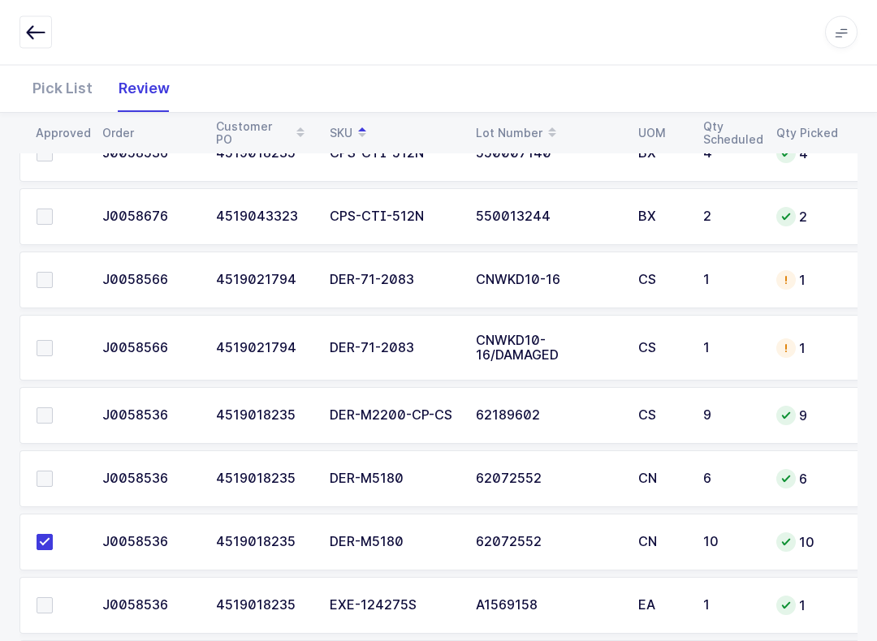
scroll to position [442, 0]
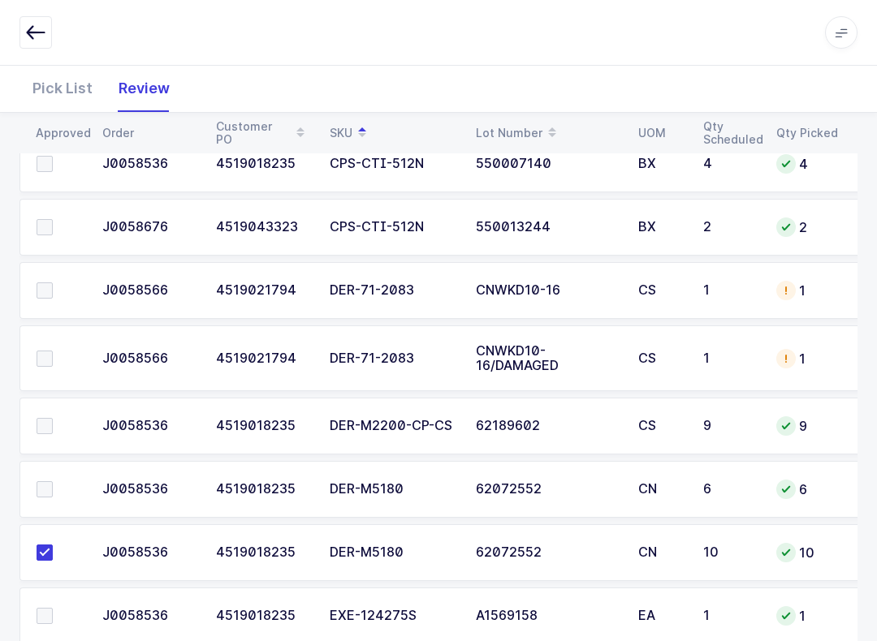
click at [50, 481] on span at bounding box center [45, 489] width 16 height 16
click at [53, 481] on input "checkbox" at bounding box center [53, 481] width 0 height 0
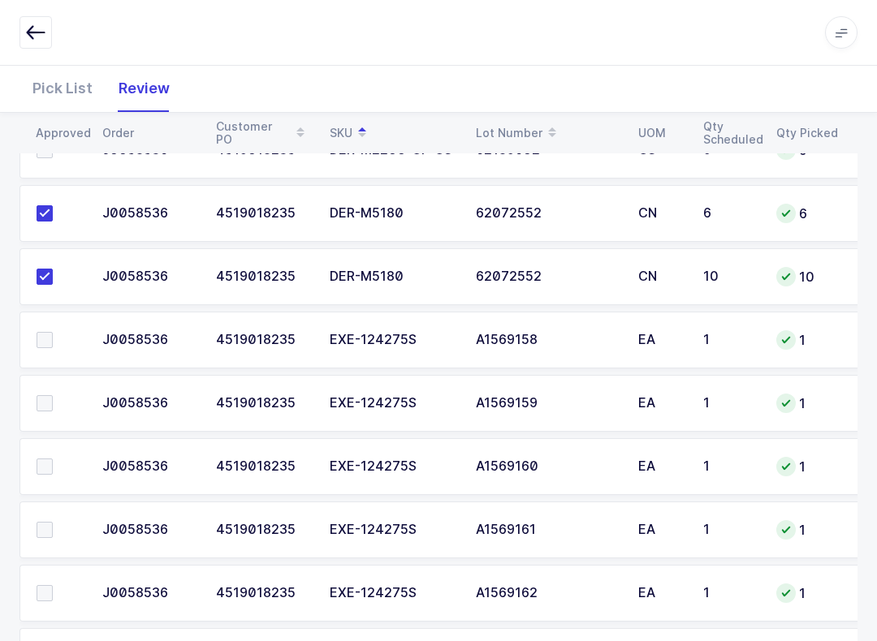
scroll to position [480, 0]
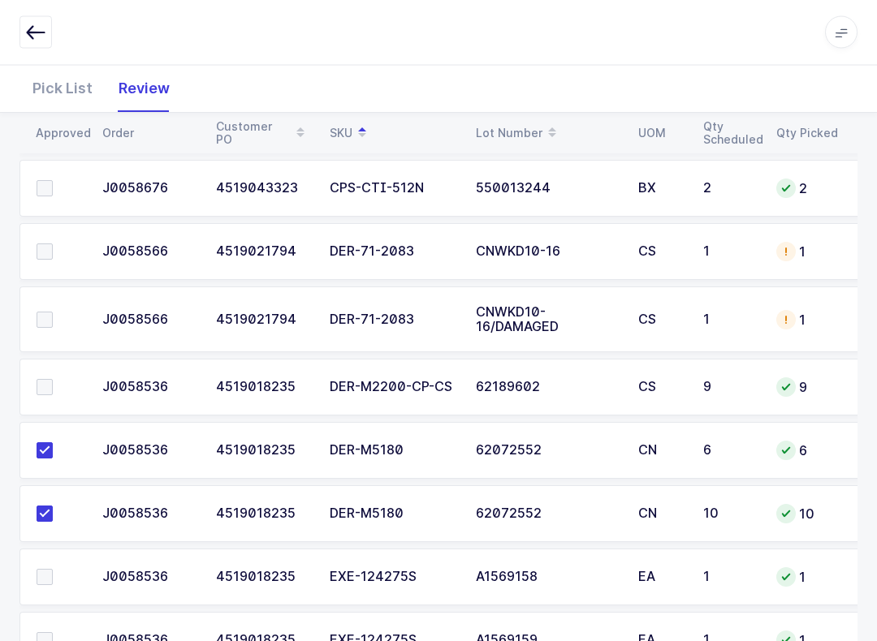
click at [54, 380] on label at bounding box center [60, 388] width 46 height 16
click at [53, 380] on input "checkbox" at bounding box center [53, 380] width 0 height 0
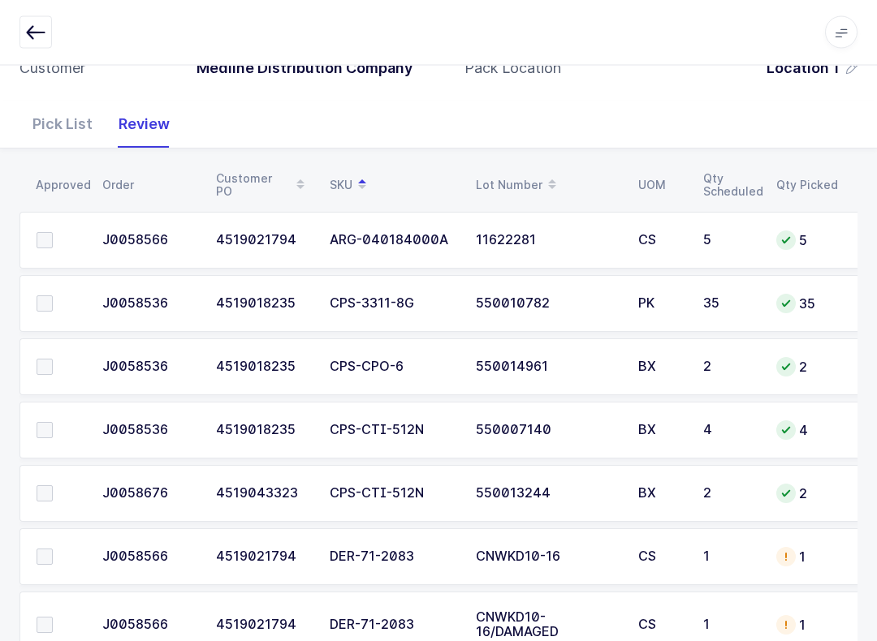
scroll to position [219, 0]
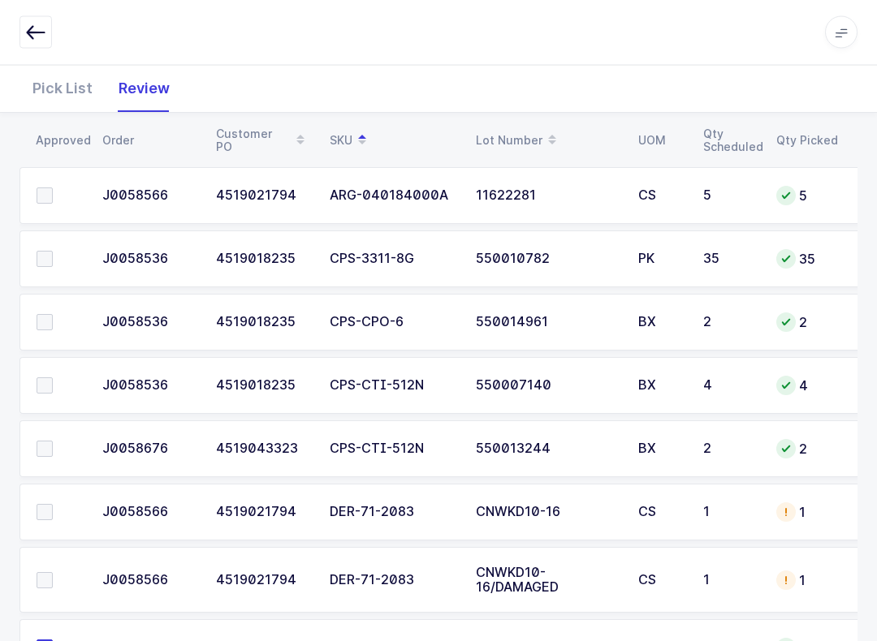
click at [42, 378] on span at bounding box center [45, 386] width 16 height 16
click at [53, 378] on input "checkbox" at bounding box center [53, 378] width 0 height 0
click at [46, 251] on span at bounding box center [45, 259] width 16 height 16
click at [53, 251] on input "checkbox" at bounding box center [53, 251] width 0 height 0
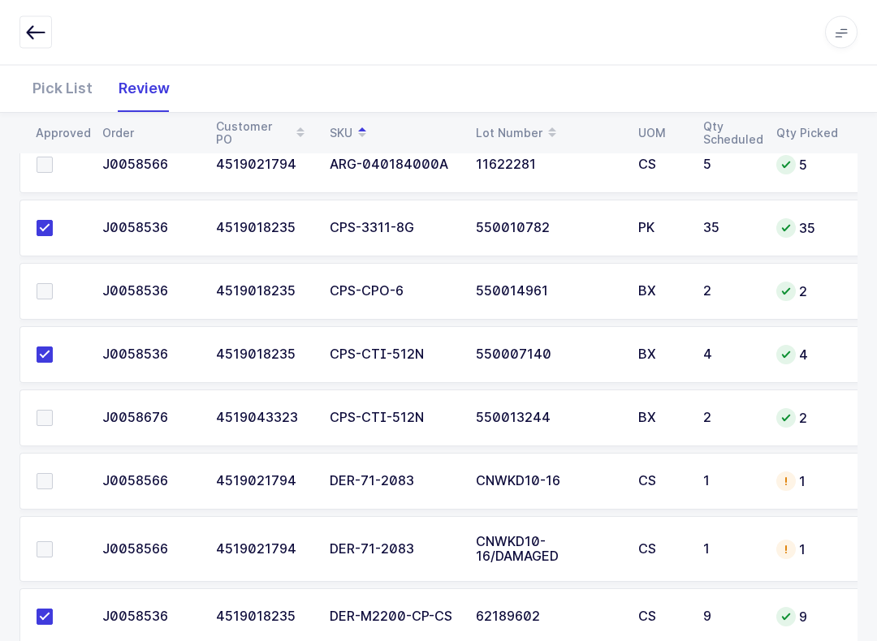
scroll to position [282, 0]
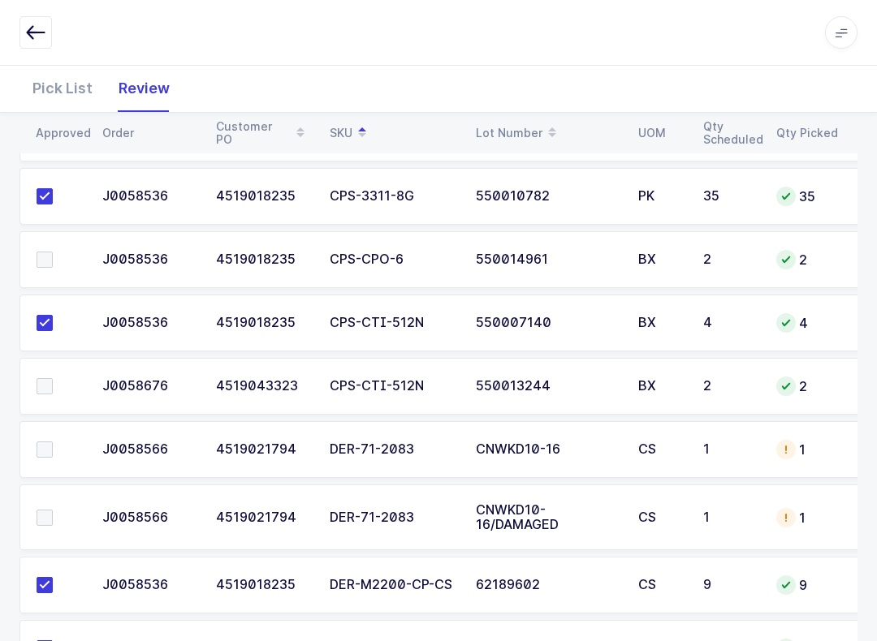
click at [46, 255] on span at bounding box center [45, 260] width 16 height 16
click at [53, 252] on input "checkbox" at bounding box center [53, 252] width 0 height 0
click at [52, 385] on span at bounding box center [45, 386] width 16 height 16
click at [53, 378] on input "checkbox" at bounding box center [53, 378] width 0 height 0
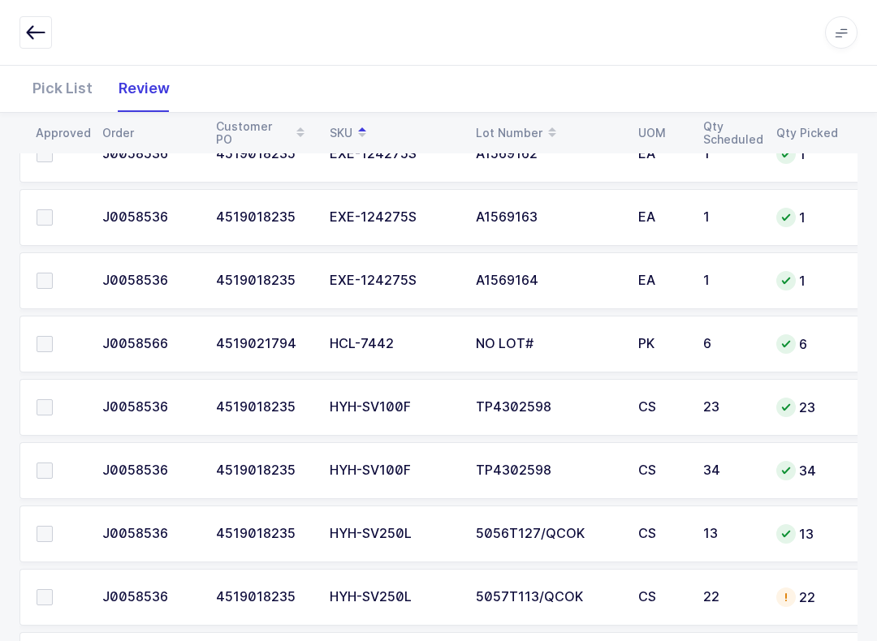
scroll to position [1251, 0]
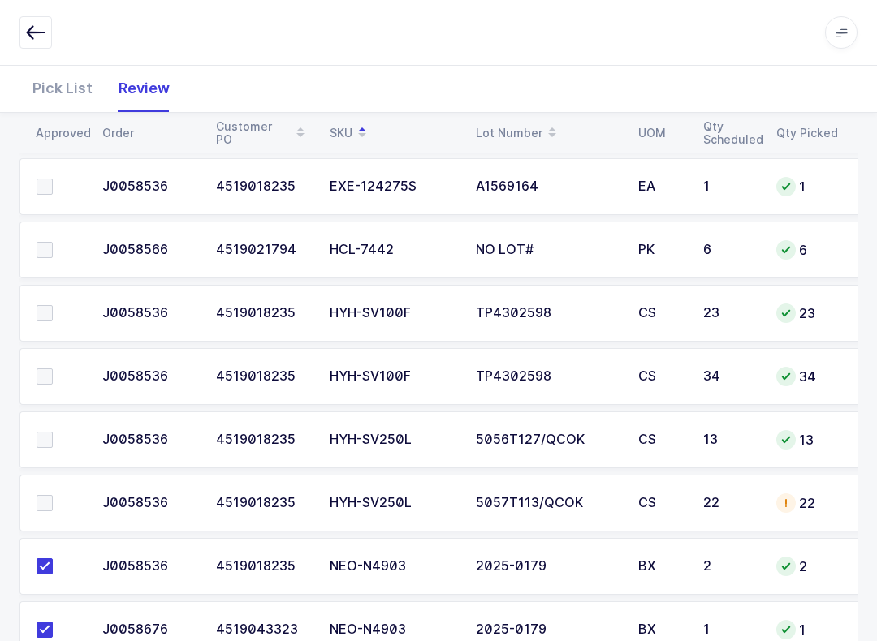
click at [63, 441] on label at bounding box center [60, 440] width 46 height 16
click at [53, 432] on input "checkbox" at bounding box center [53, 432] width 0 height 0
click at [67, 498] on label at bounding box center [60, 503] width 46 height 16
click at [53, 495] on input "checkbox" at bounding box center [53, 495] width 0 height 0
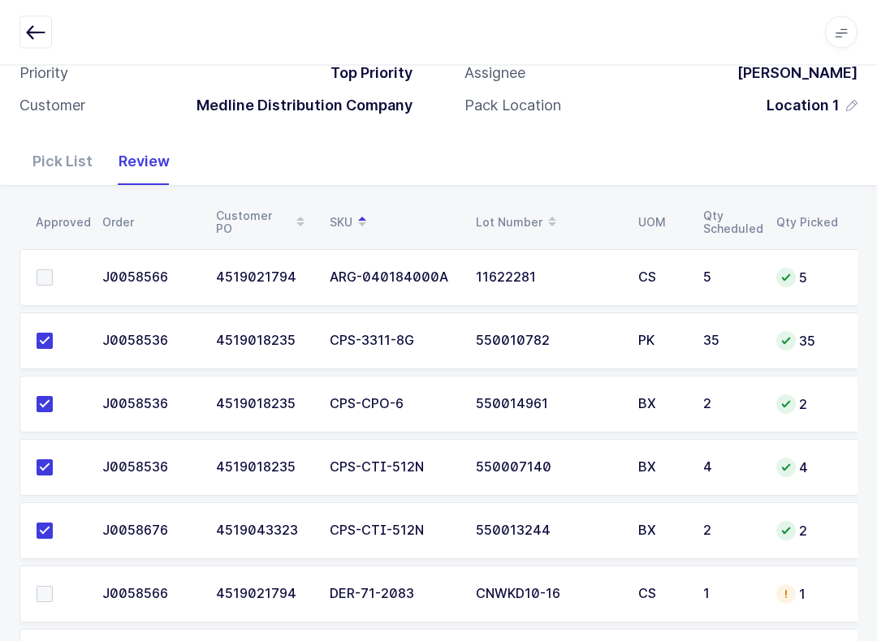
scroll to position [138, 0]
click at [54, 269] on label at bounding box center [60, 277] width 46 height 16
click at [53, 269] on input "checkbox" at bounding box center [53, 269] width 0 height 0
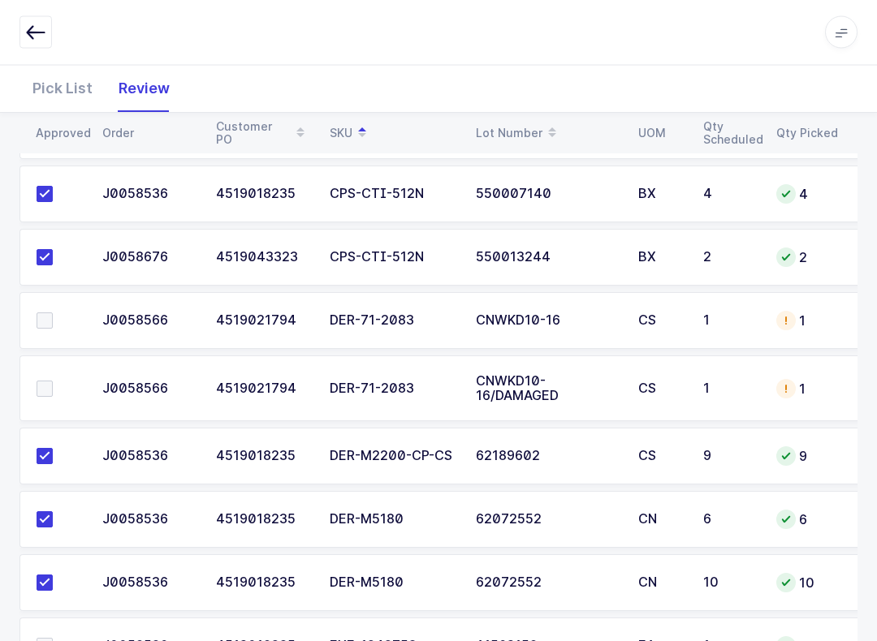
scroll to position [300, 0]
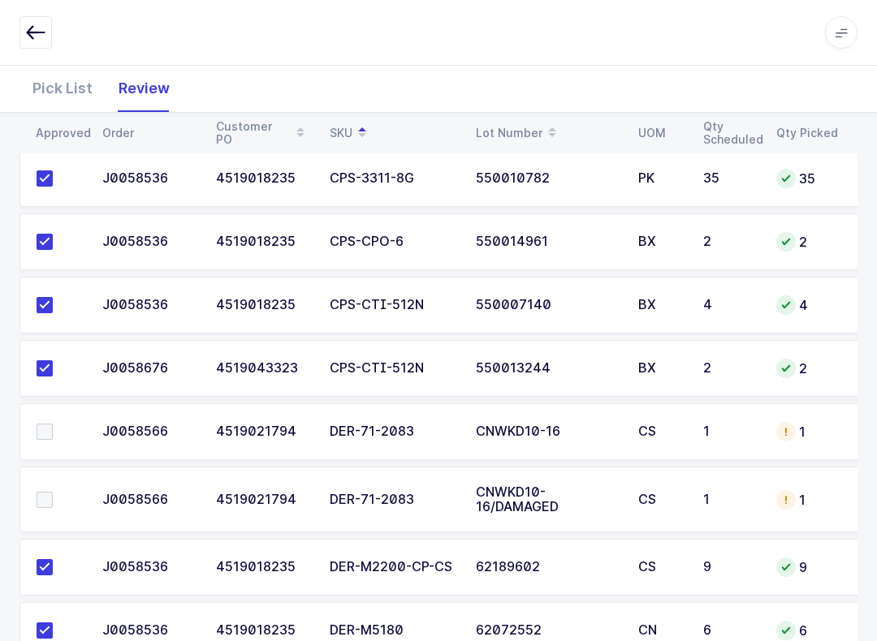
click at [657, 429] on div "1" at bounding box center [807, 431] width 62 height 19
click at [45, 89] on div "Pick List" at bounding box center [62, 88] width 86 height 47
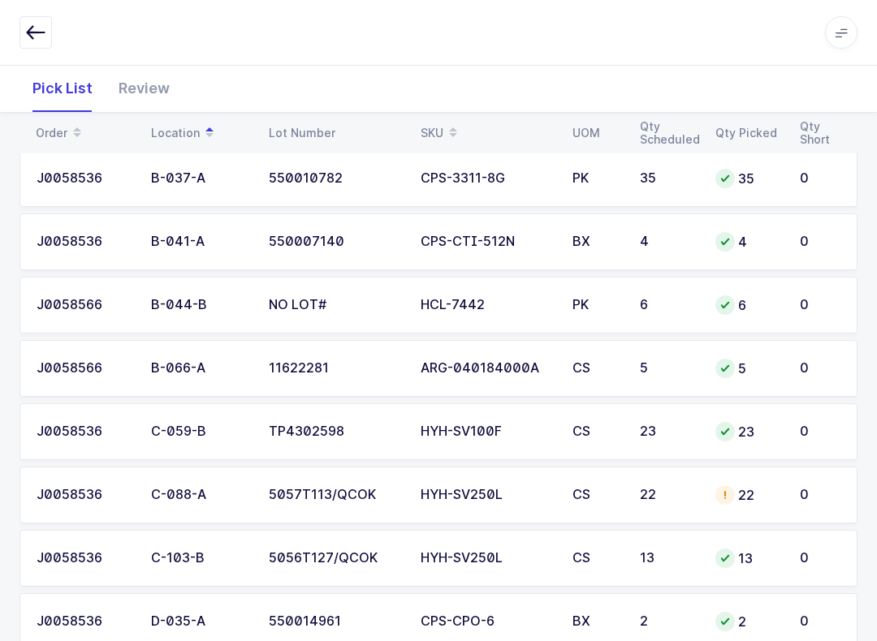
click at [466, 114] on table "Order Location Lot Number SKU UOM Qty Scheduled Qty Picked Qty Short" at bounding box center [438, 133] width 838 height 41
click at [449, 125] on icon at bounding box center [453, 127] width 8 height 8
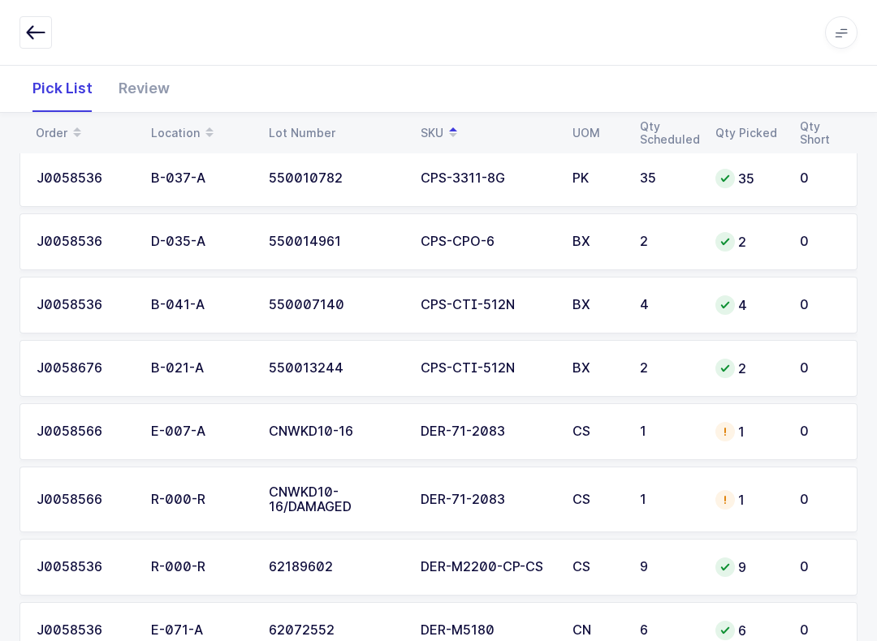
click at [657, 433] on div "1" at bounding box center [747, 431] width 65 height 19
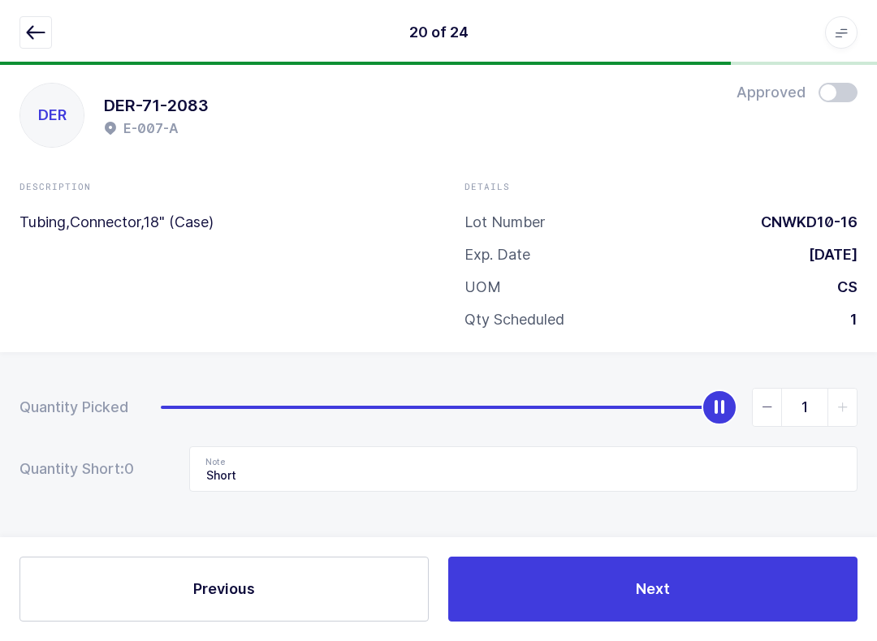
scroll to position [16, 0]
click at [40, 39] on icon "button" at bounding box center [35, 32] width 19 height 19
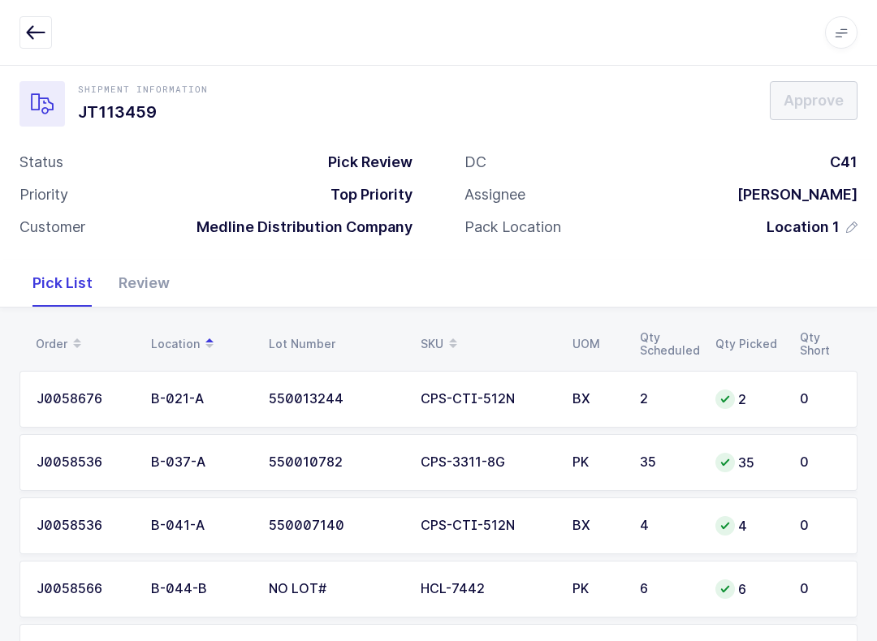
click at [429, 338] on div "SKU" at bounding box center [486, 344] width 132 height 28
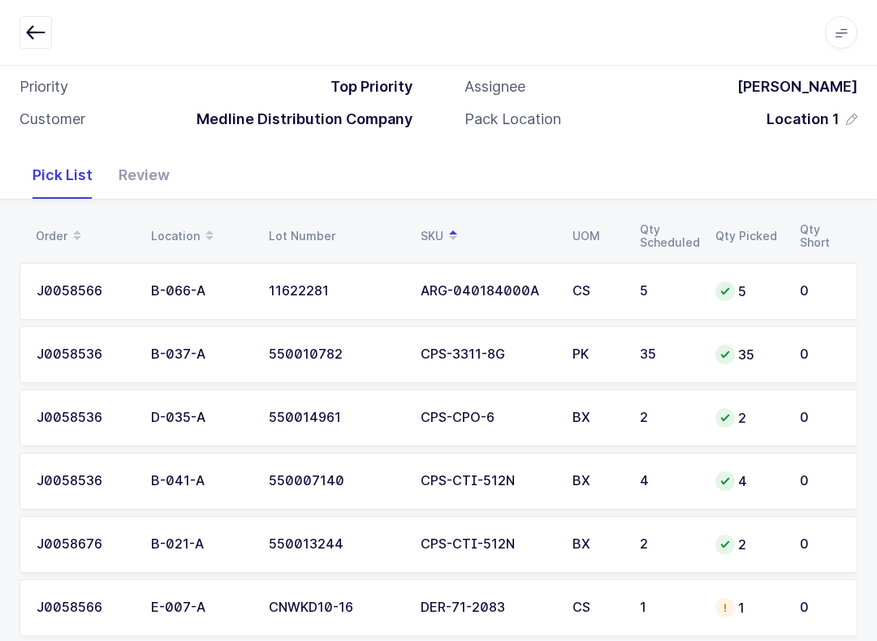
scroll to position [384, 0]
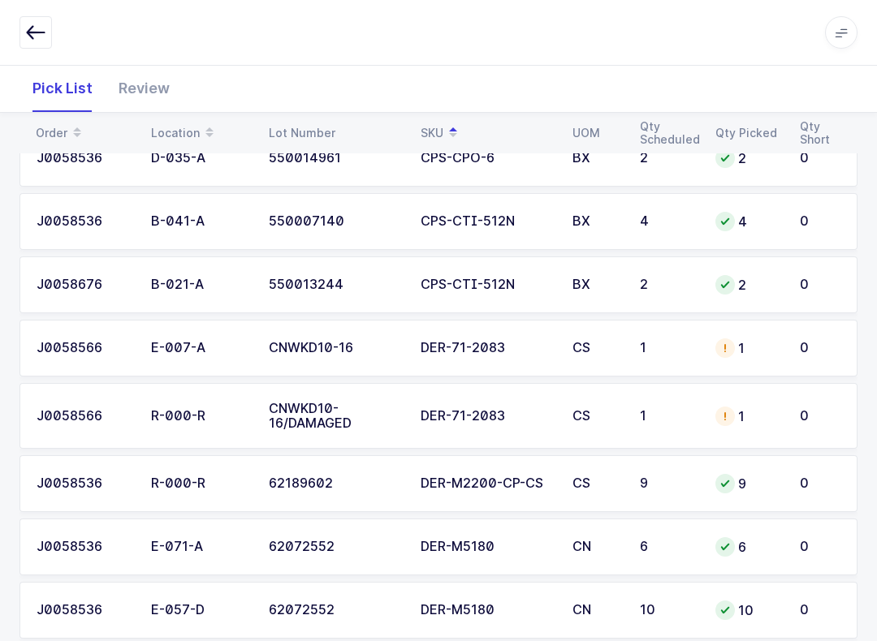
click at [657, 424] on td "1" at bounding box center [747, 416] width 84 height 67
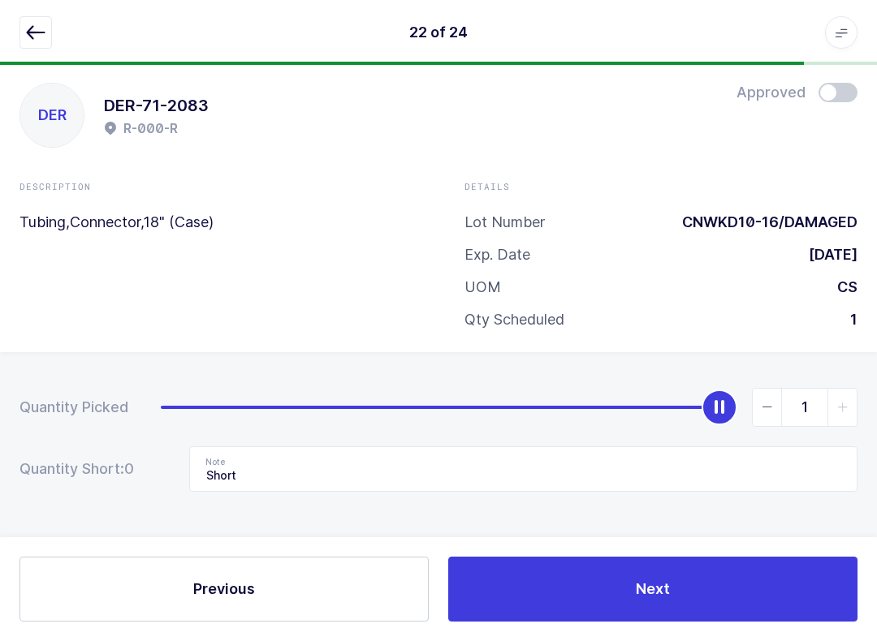
click at [19, 32] on button "button" at bounding box center [35, 32] width 32 height 32
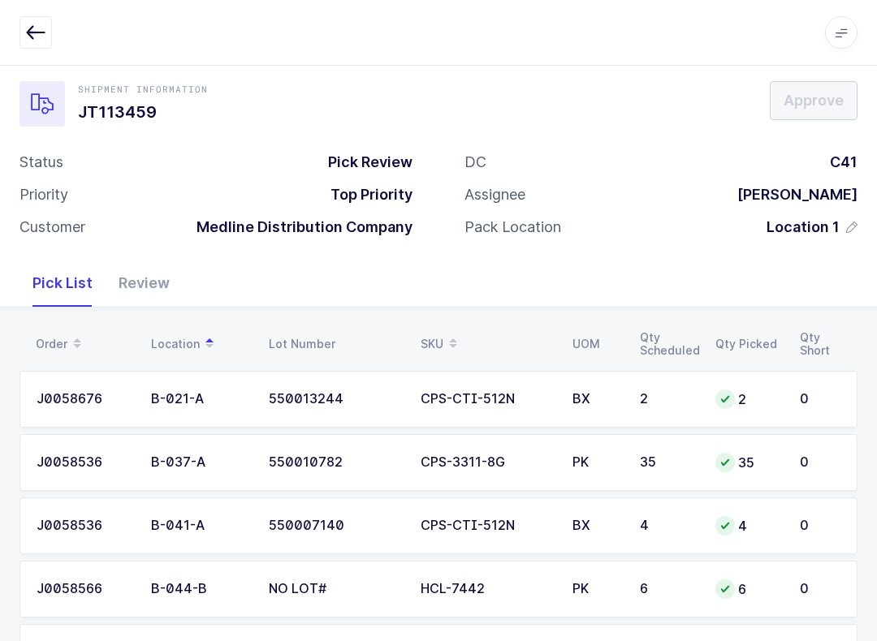
click at [455, 338] on icon at bounding box center [453, 338] width 8 height 8
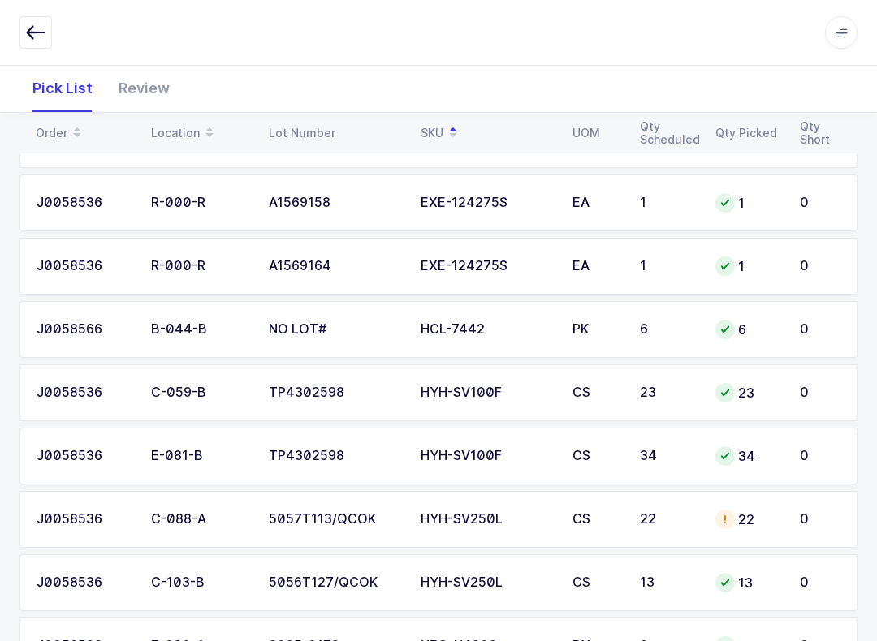
scroll to position [1183, 0]
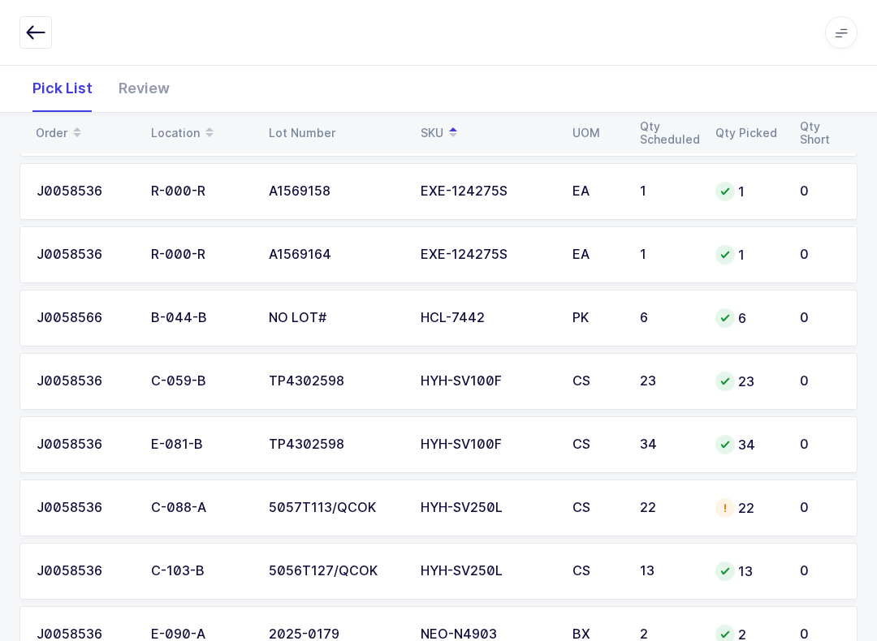
click at [657, 498] on div "22" at bounding box center [747, 507] width 65 height 19
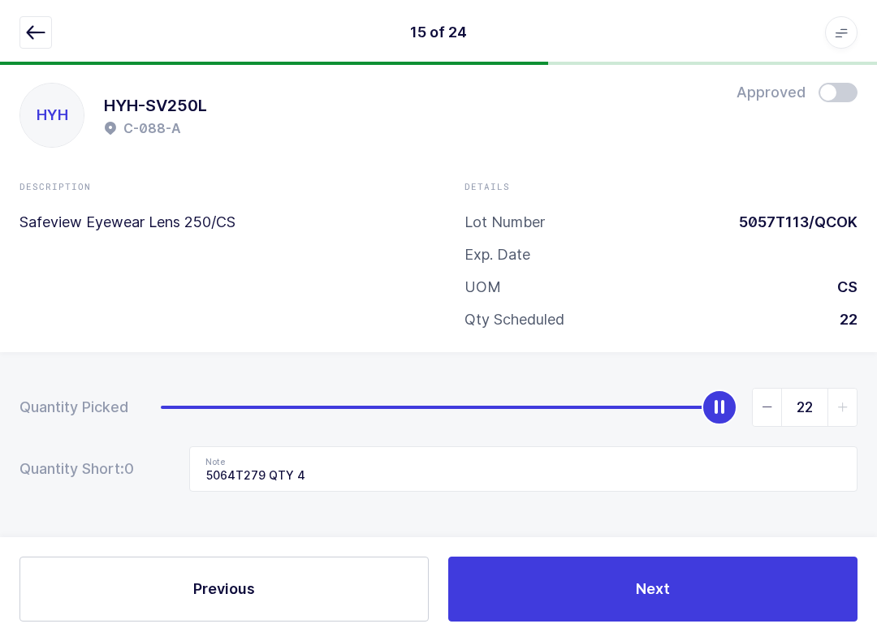
scroll to position [16, 0]
click at [37, 25] on icon "button" at bounding box center [35, 32] width 19 height 19
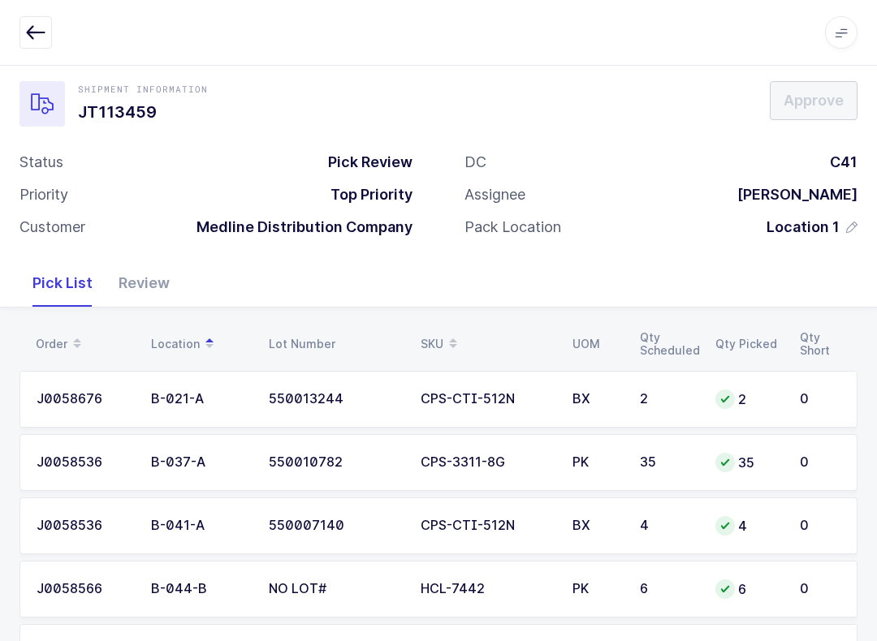
click at [439, 331] on div "SKU" at bounding box center [486, 344] width 132 height 28
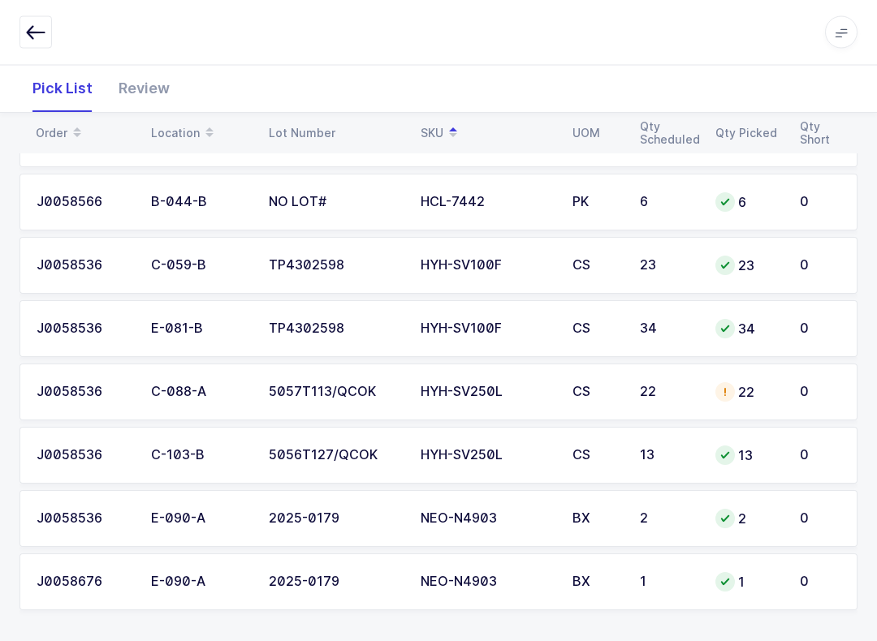
scroll to position [1304, 0]
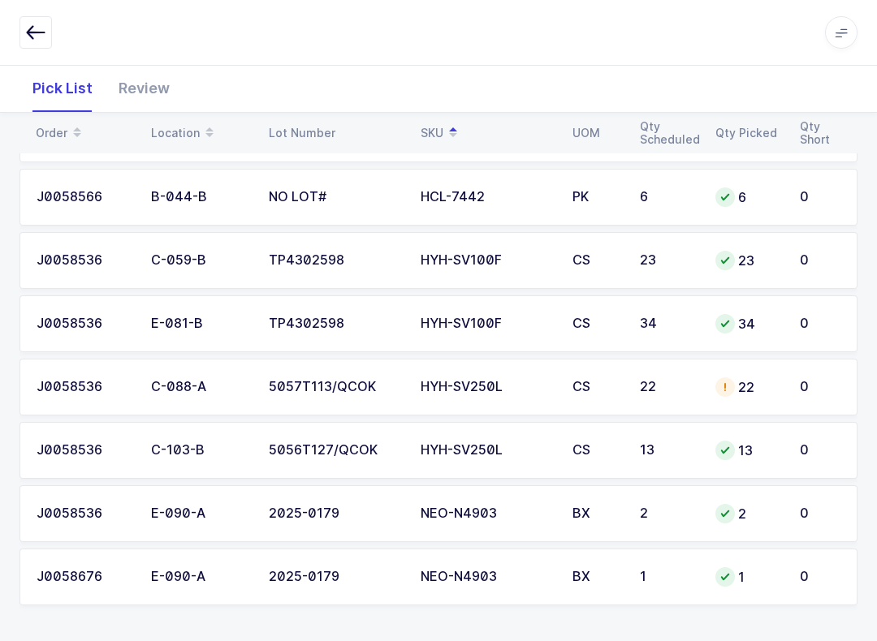
click at [145, 83] on div "Review" at bounding box center [144, 88] width 77 height 47
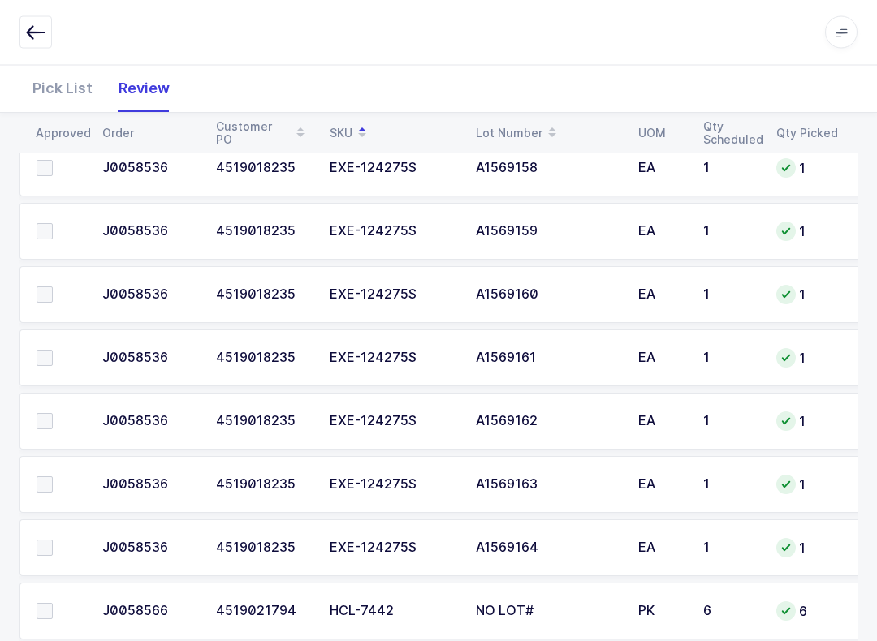
scroll to position [890, 0]
